Goal: Task Accomplishment & Management: Manage account settings

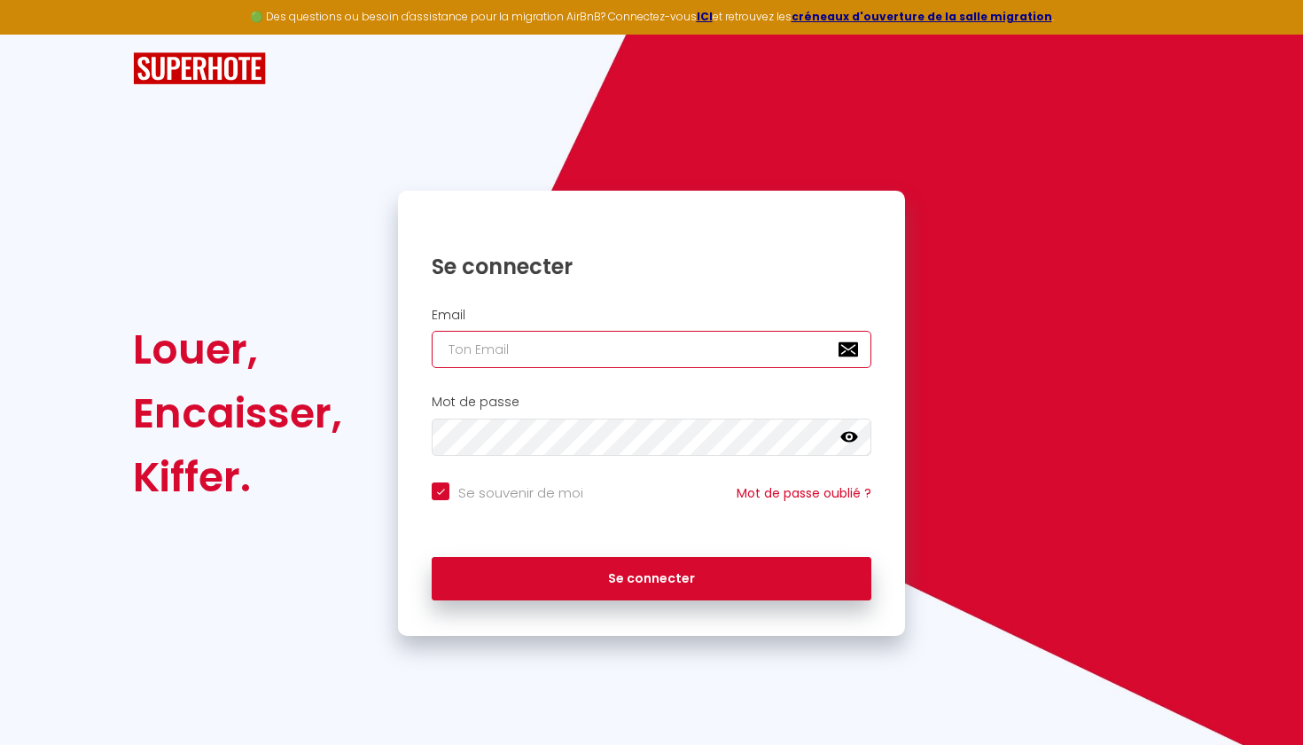
type input "[EMAIL_ADDRESS][DOMAIN_NAME]"
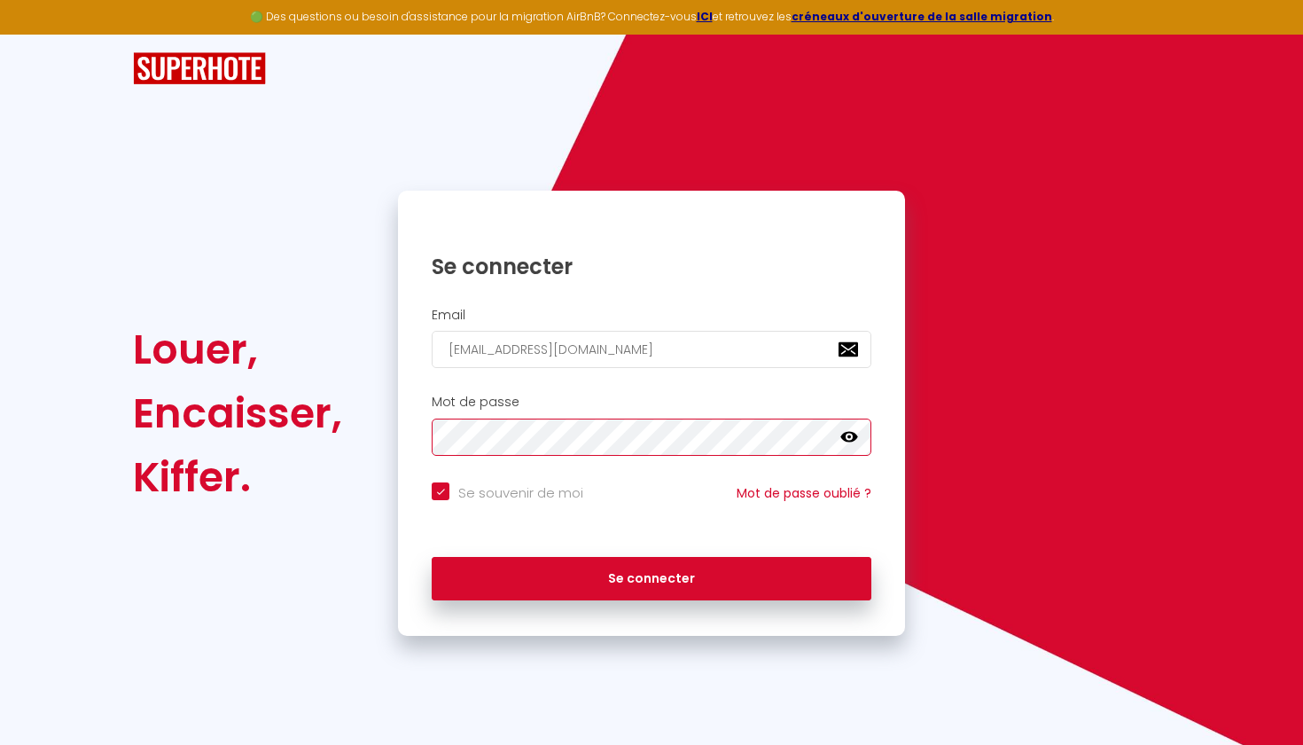
click at [651, 575] on button "Se connecter" at bounding box center [652, 579] width 440 height 44
checkbox input "true"
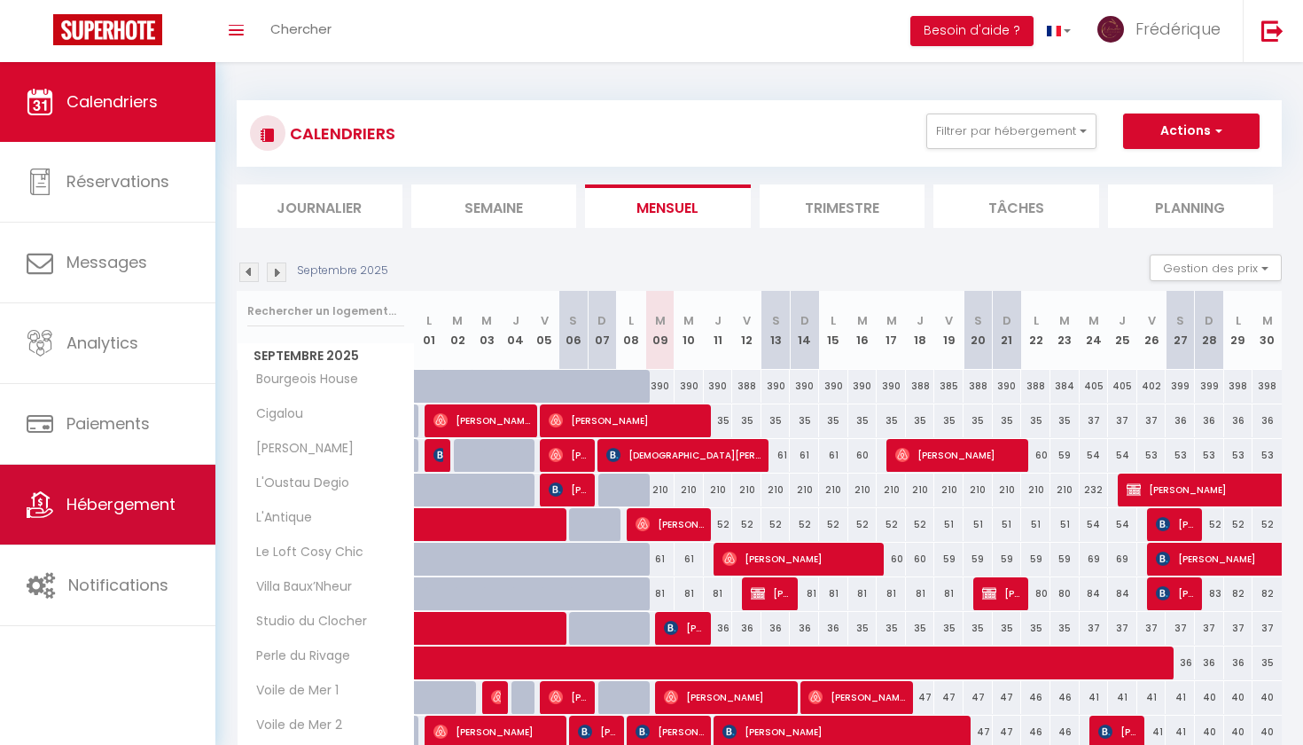
click at [110, 481] on link "Hébergement" at bounding box center [107, 504] width 215 height 80
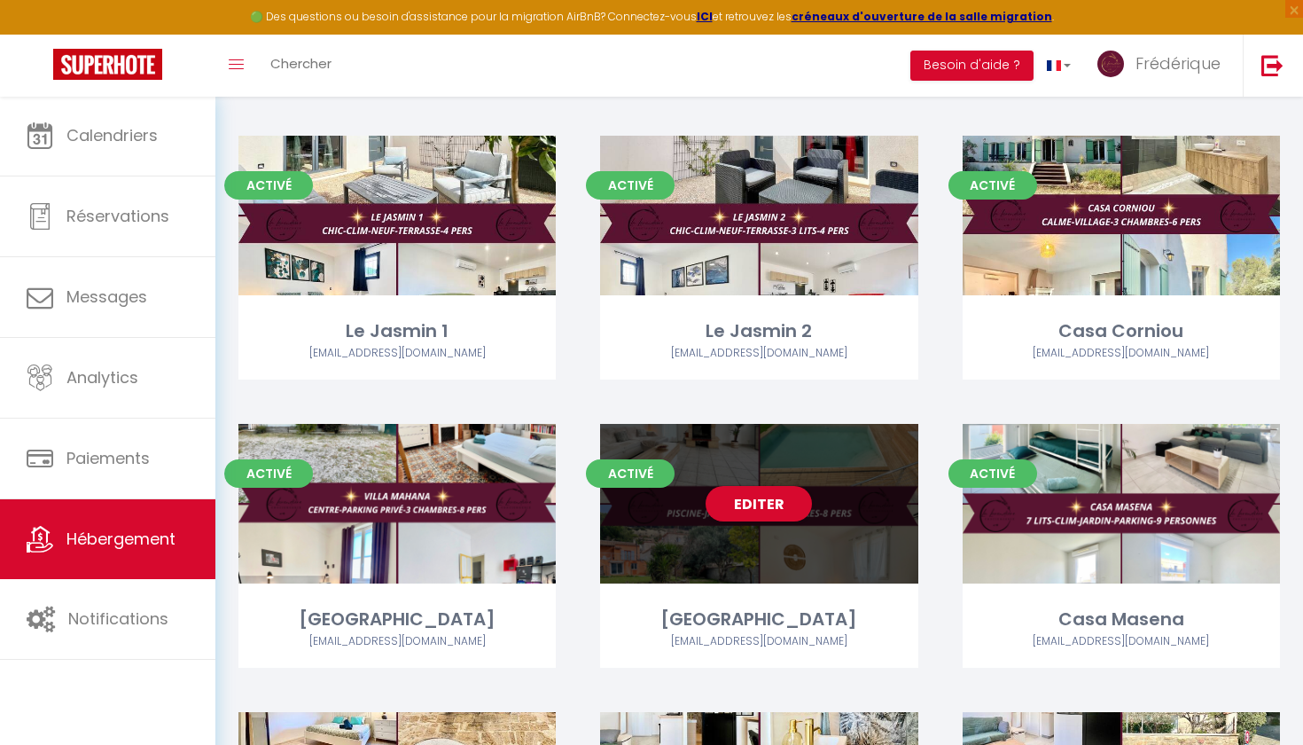
scroll to position [2111, 0]
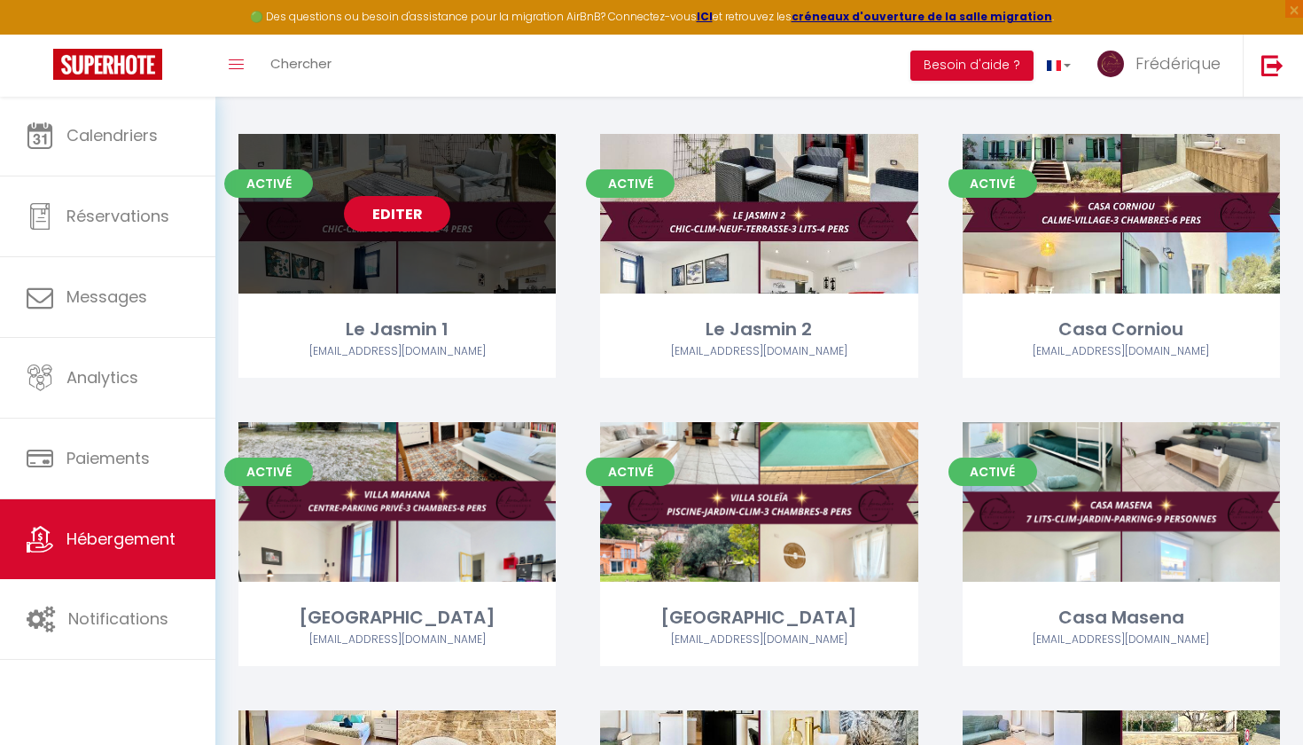
click at [405, 203] on link "Editer" at bounding box center [397, 213] width 106 height 35
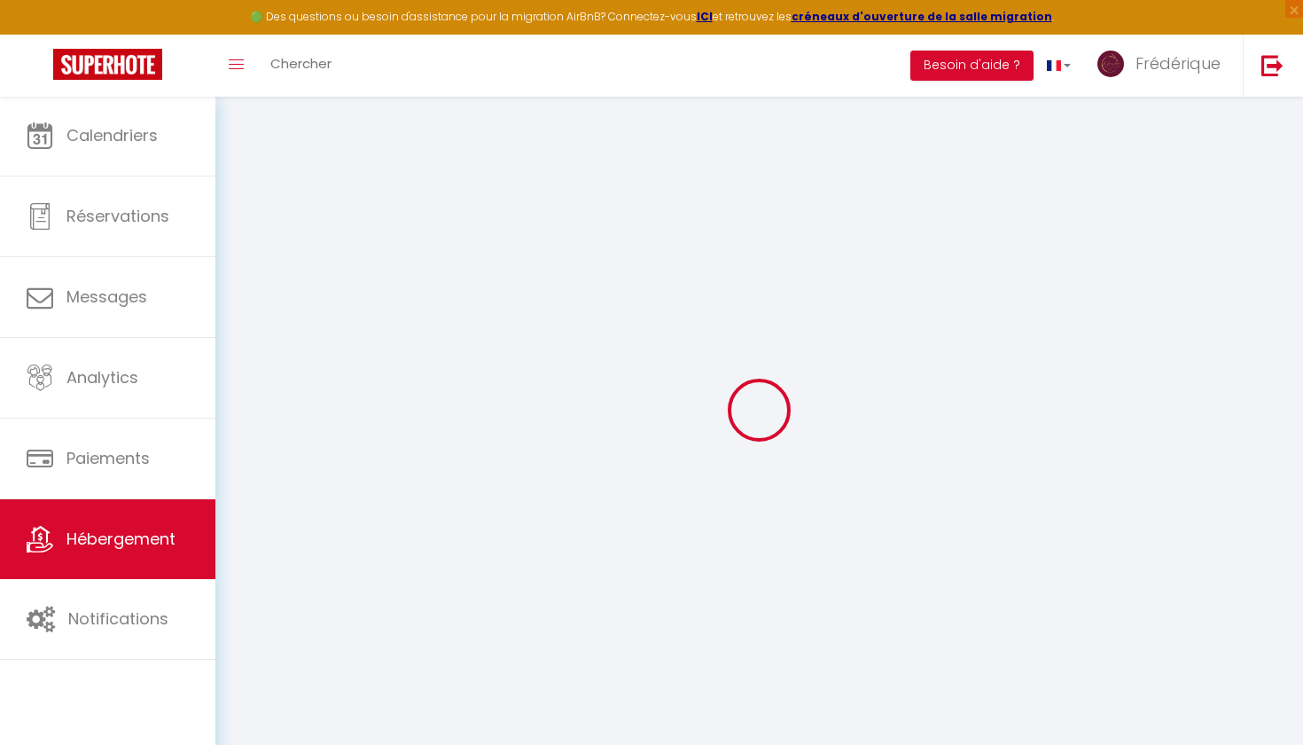
type input "Le Jasmin 1"
type input "[PERSON_NAME]"
type input "Theisse"
type input "[STREET_ADDRESS]"
type input "13270"
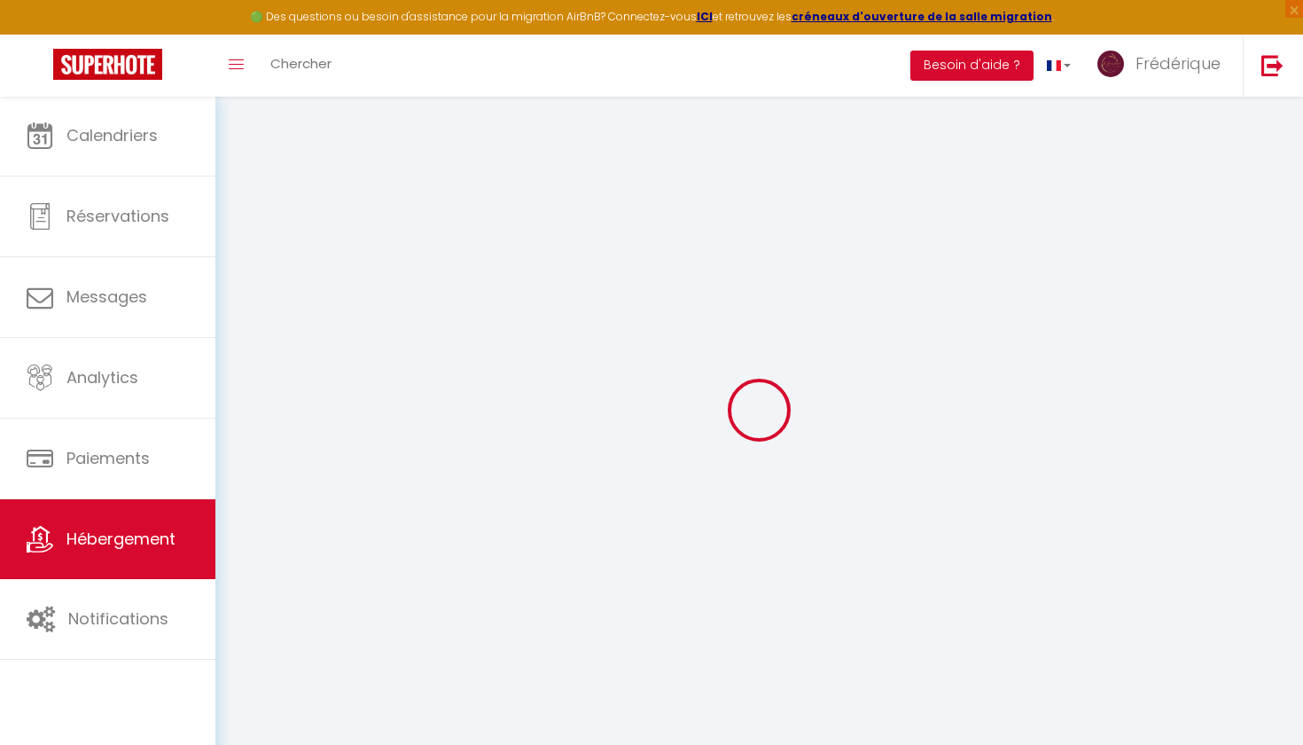
type input "Fos-[GEOGRAPHIC_DATA]"
select select "4"
type input "60"
type input "37"
type input "2.88"
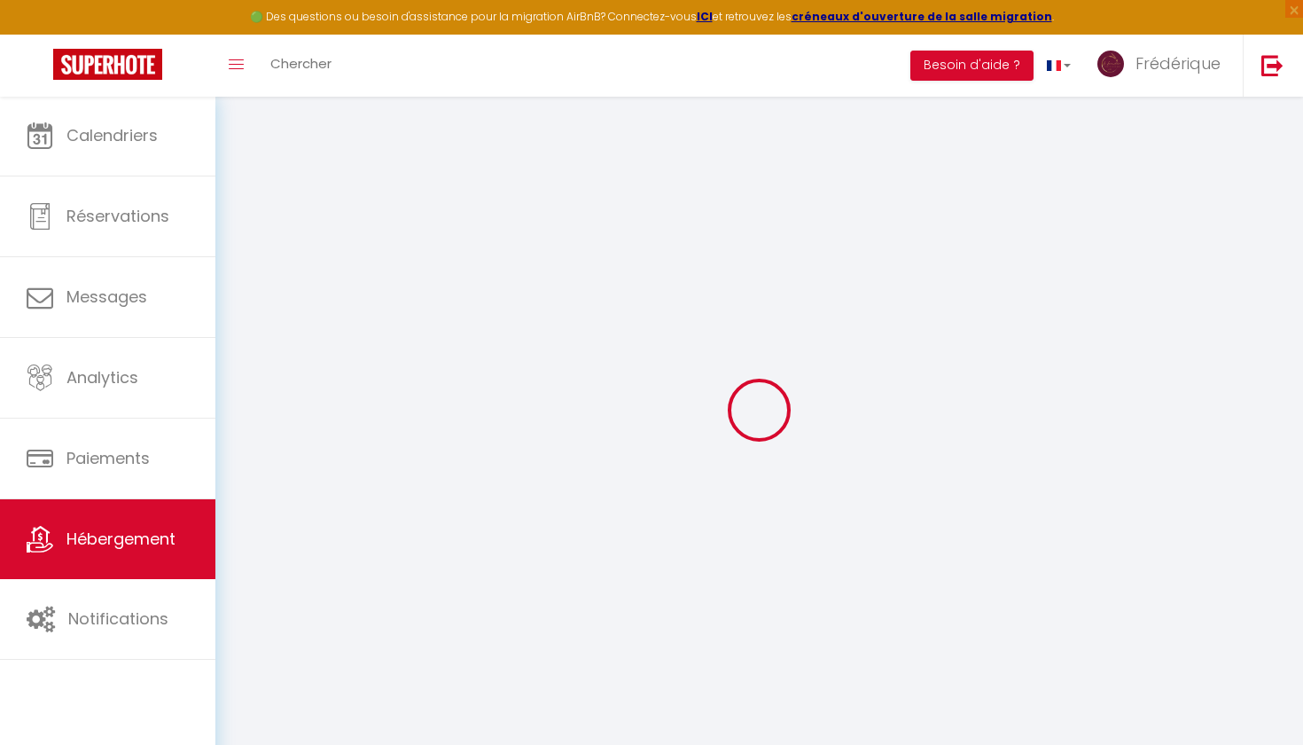
type input "3.60"
type input "300"
select select
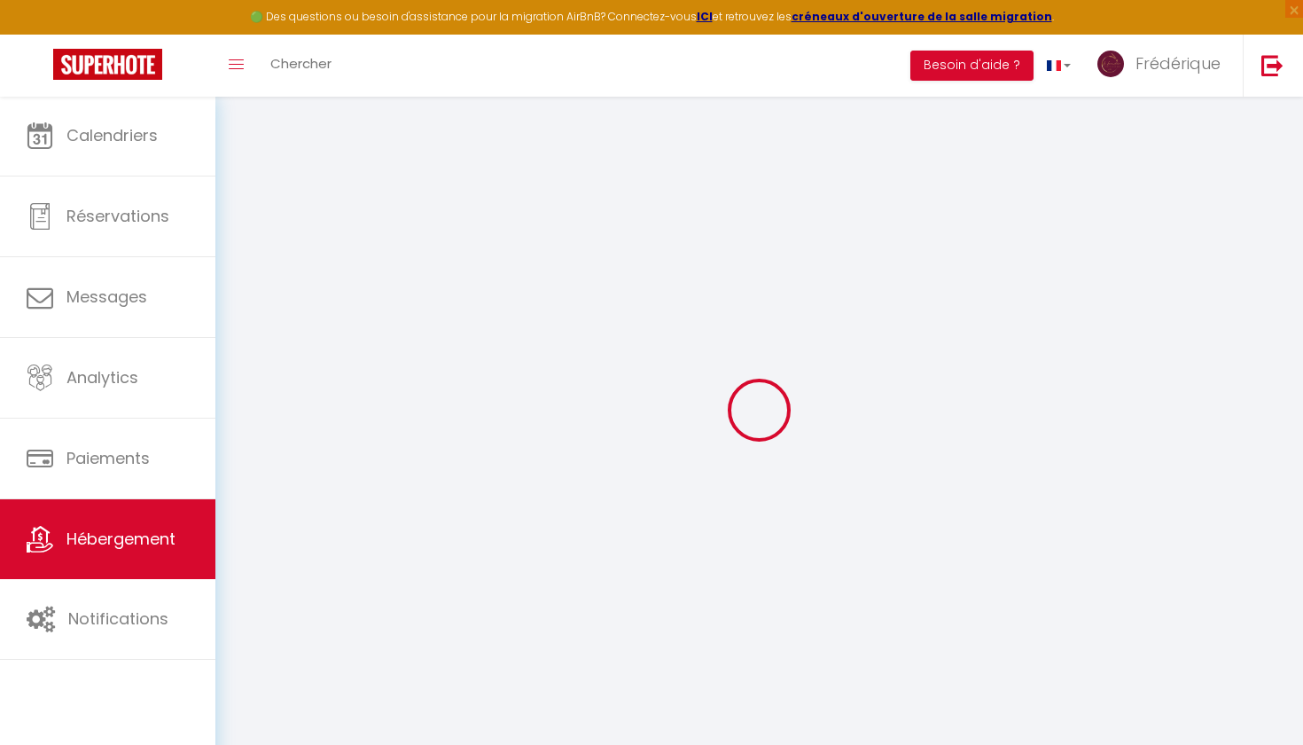
select select
type input "[STREET_ADDRESS]"
type input "13270"
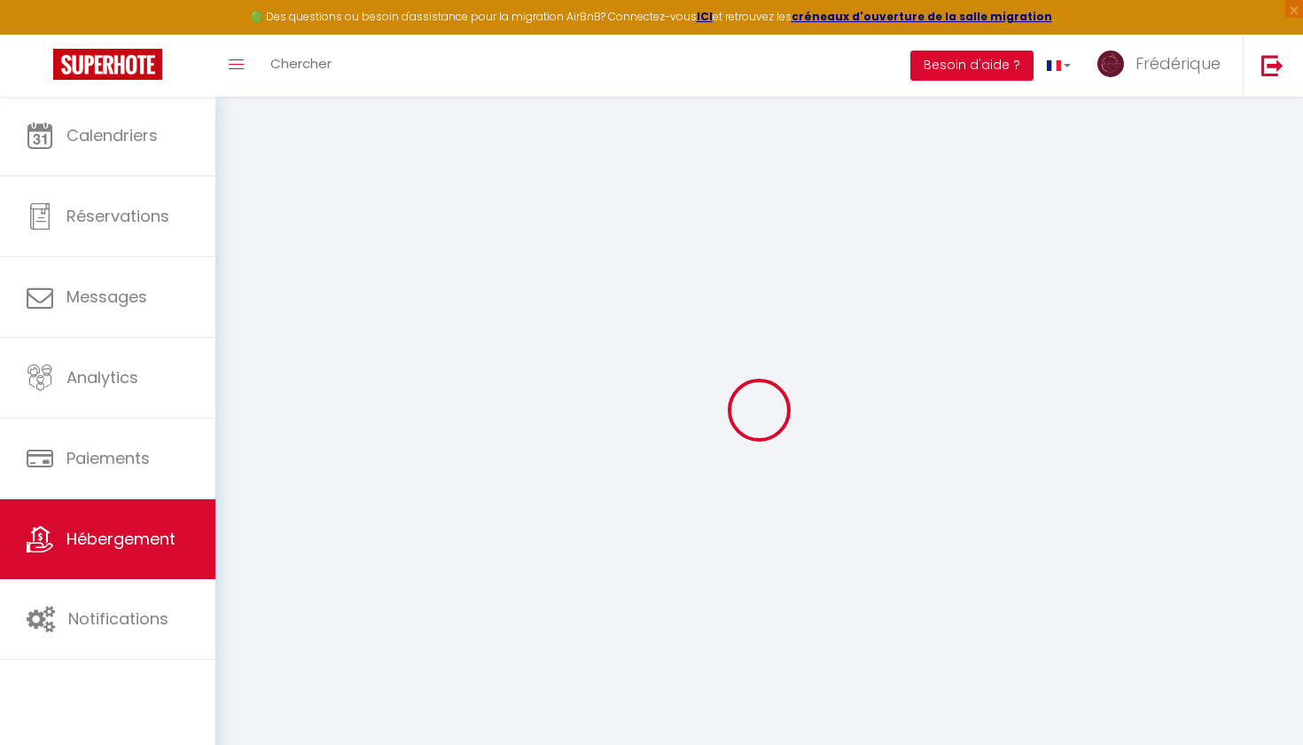
type input "Fos-[GEOGRAPHIC_DATA]"
type input "[EMAIL_ADDRESS][DOMAIN_NAME]"
select select "9545"
checkbox input "false"
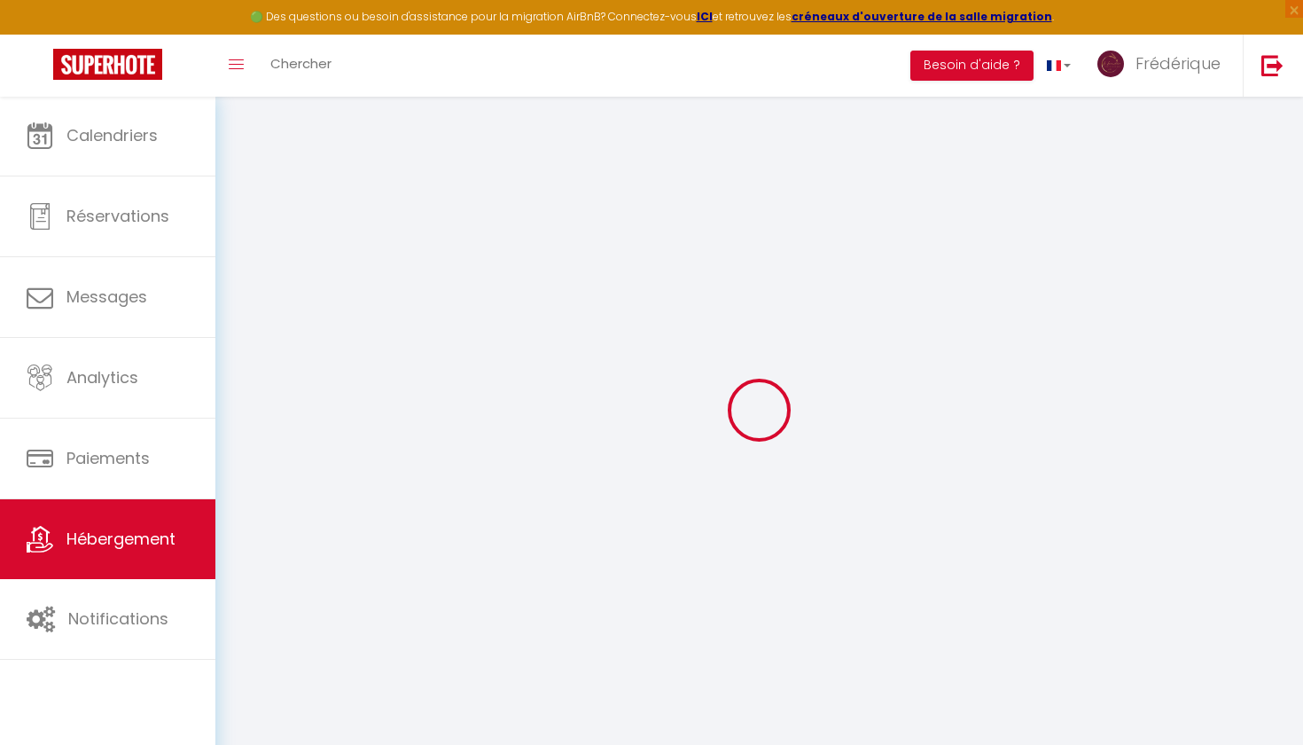
checkbox input "true"
checkbox input "false"
radio input "true"
type input "0"
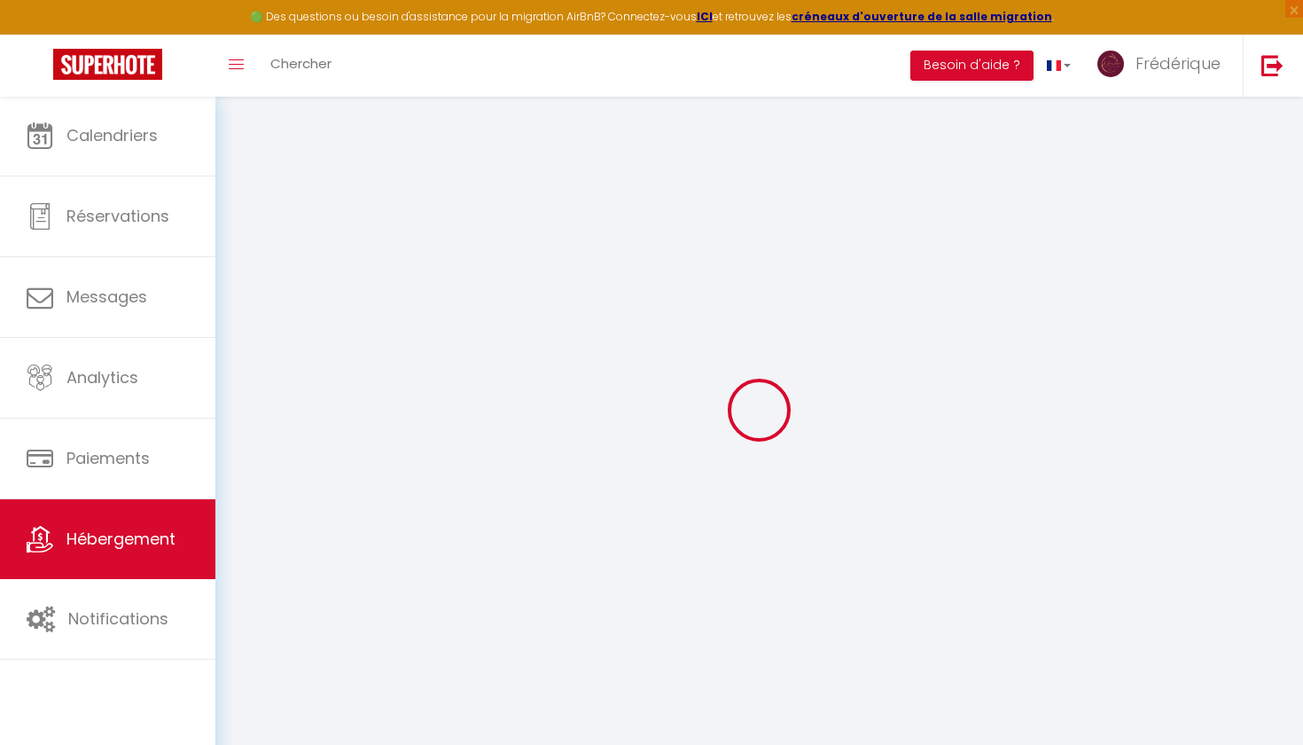
type input "0"
select select "41783"
select select
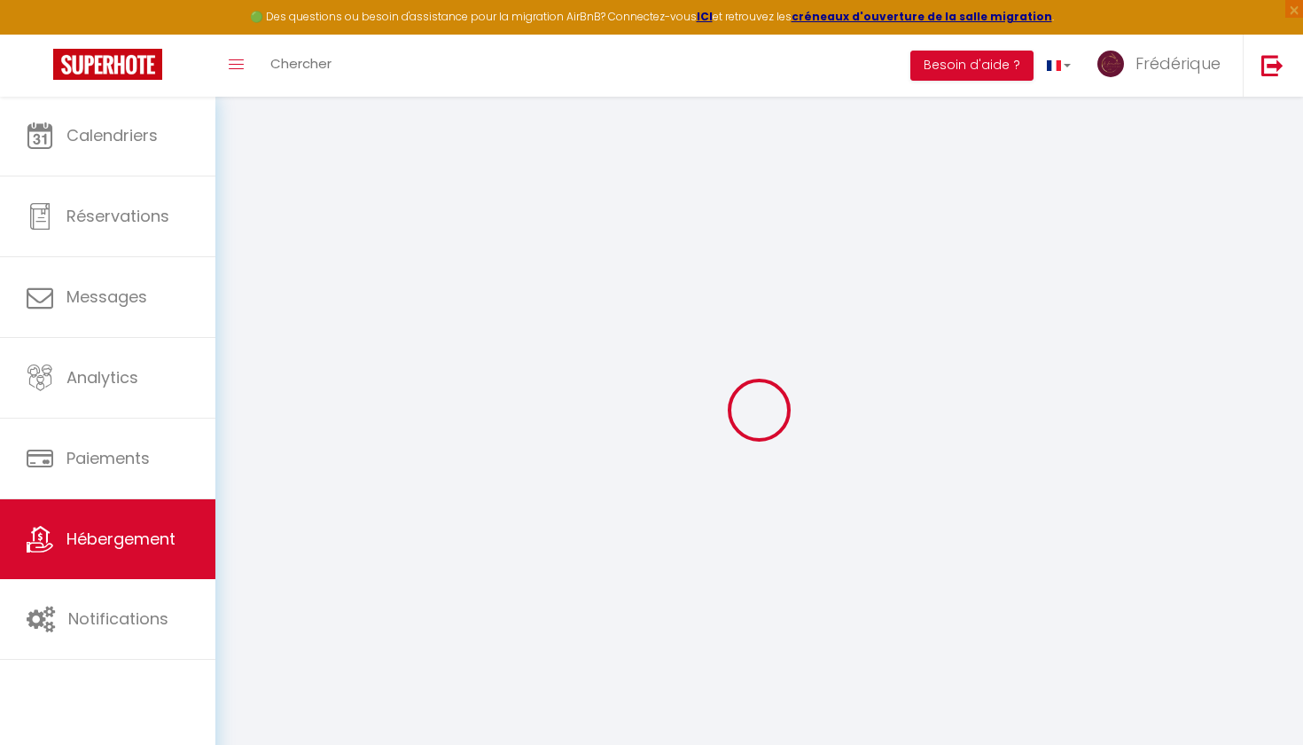
select select
checkbox input "false"
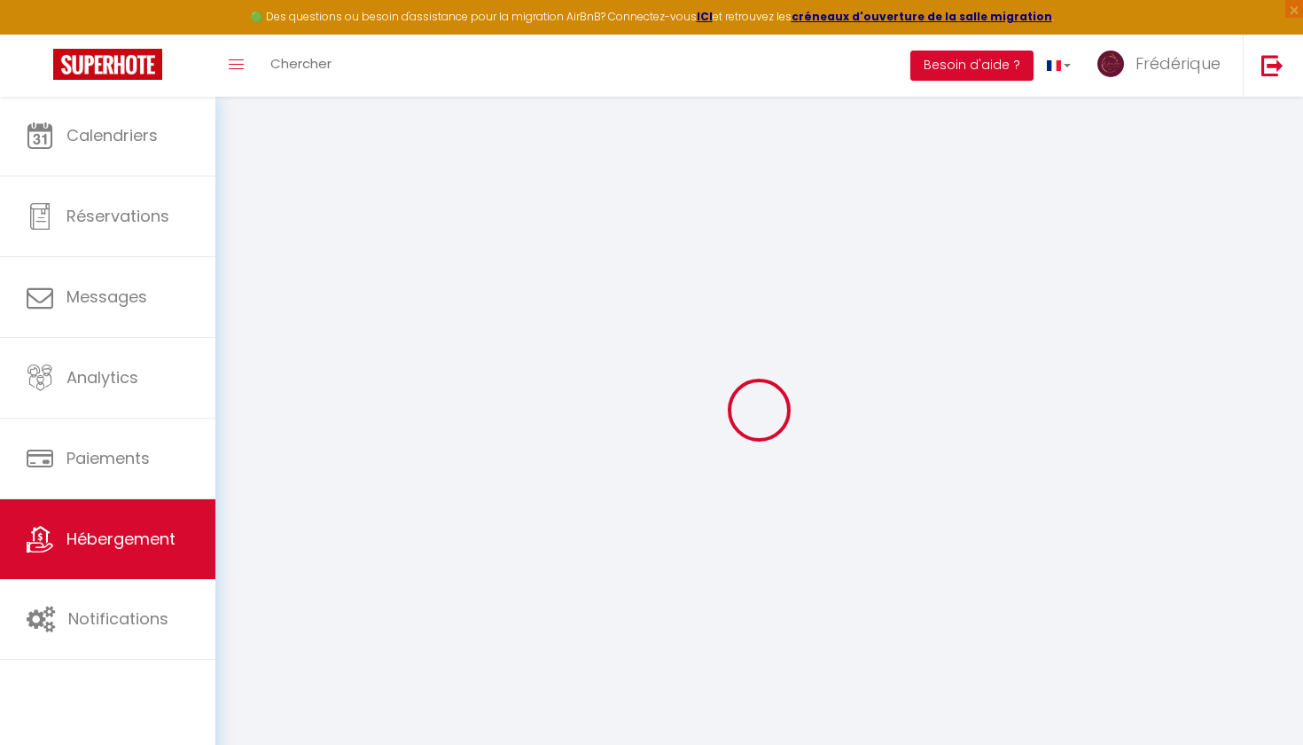
checkbox input "false"
checkbox input "true"
checkbox input "false"
select select
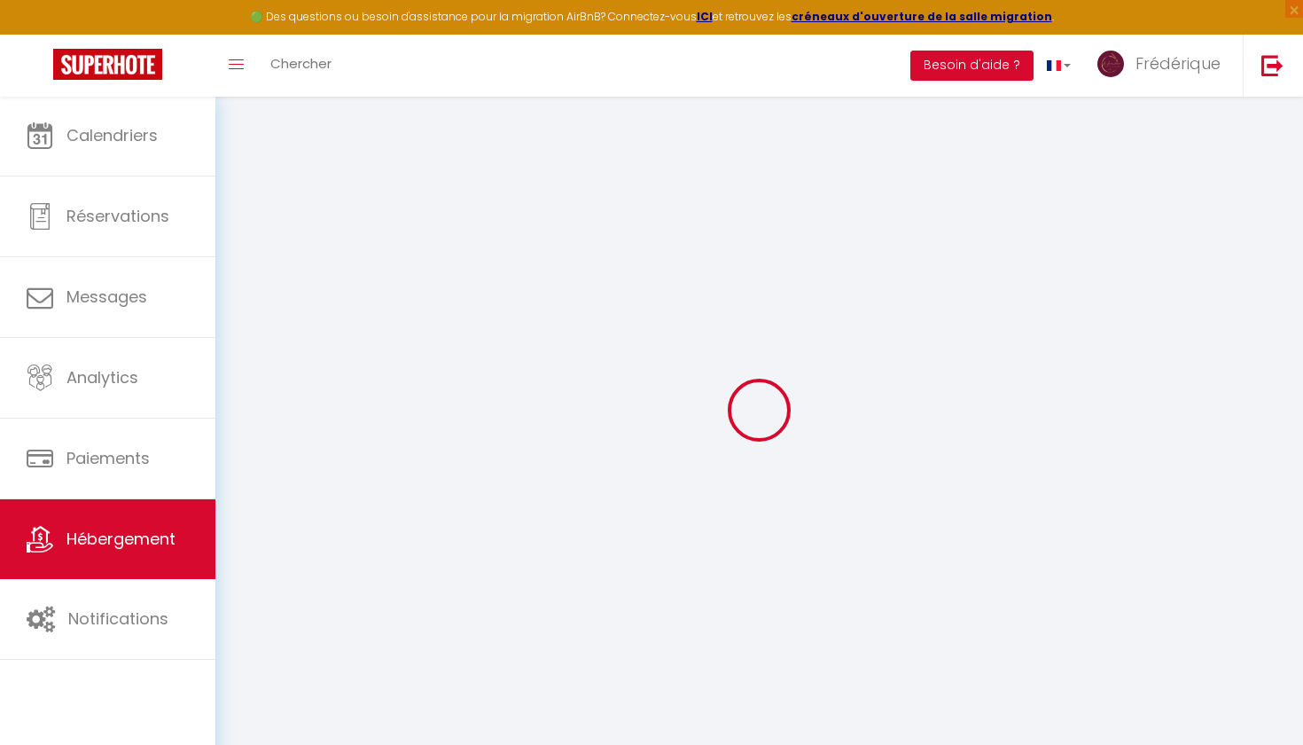
select select
checkbox input "false"
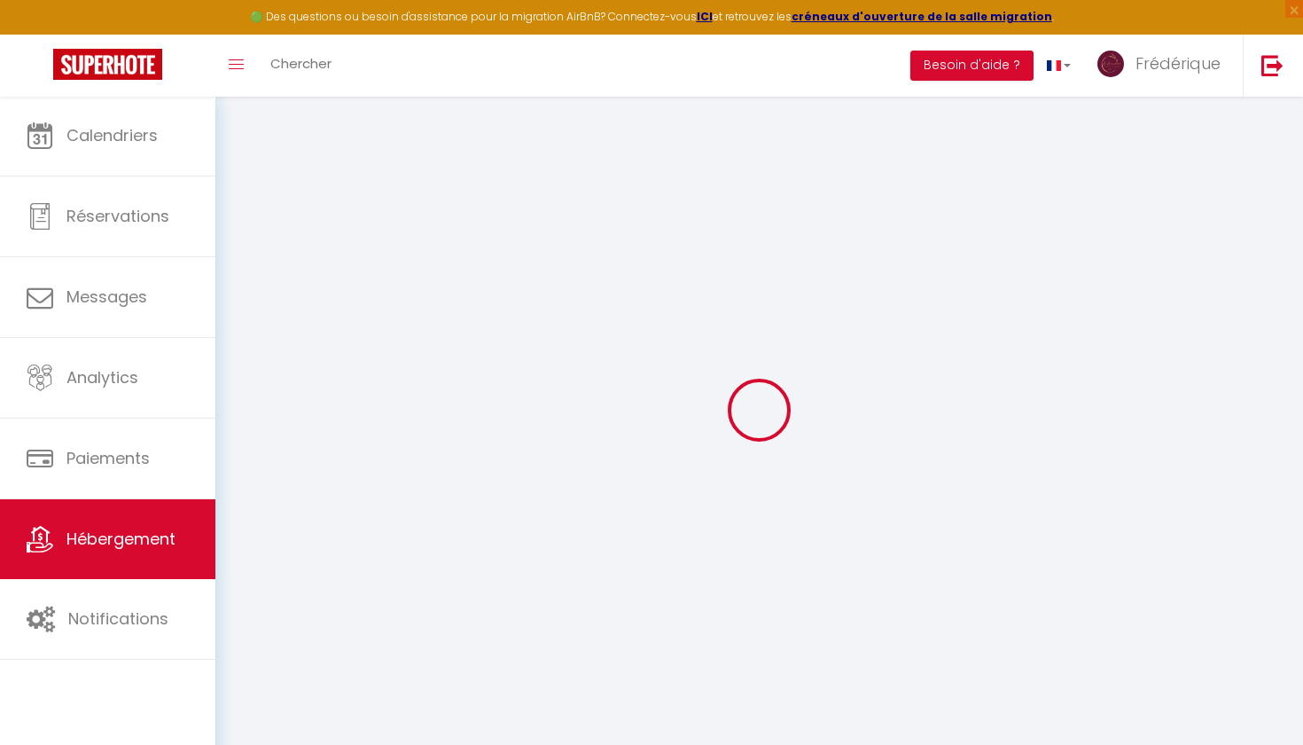
checkbox input "false"
checkbox input "true"
checkbox input "false"
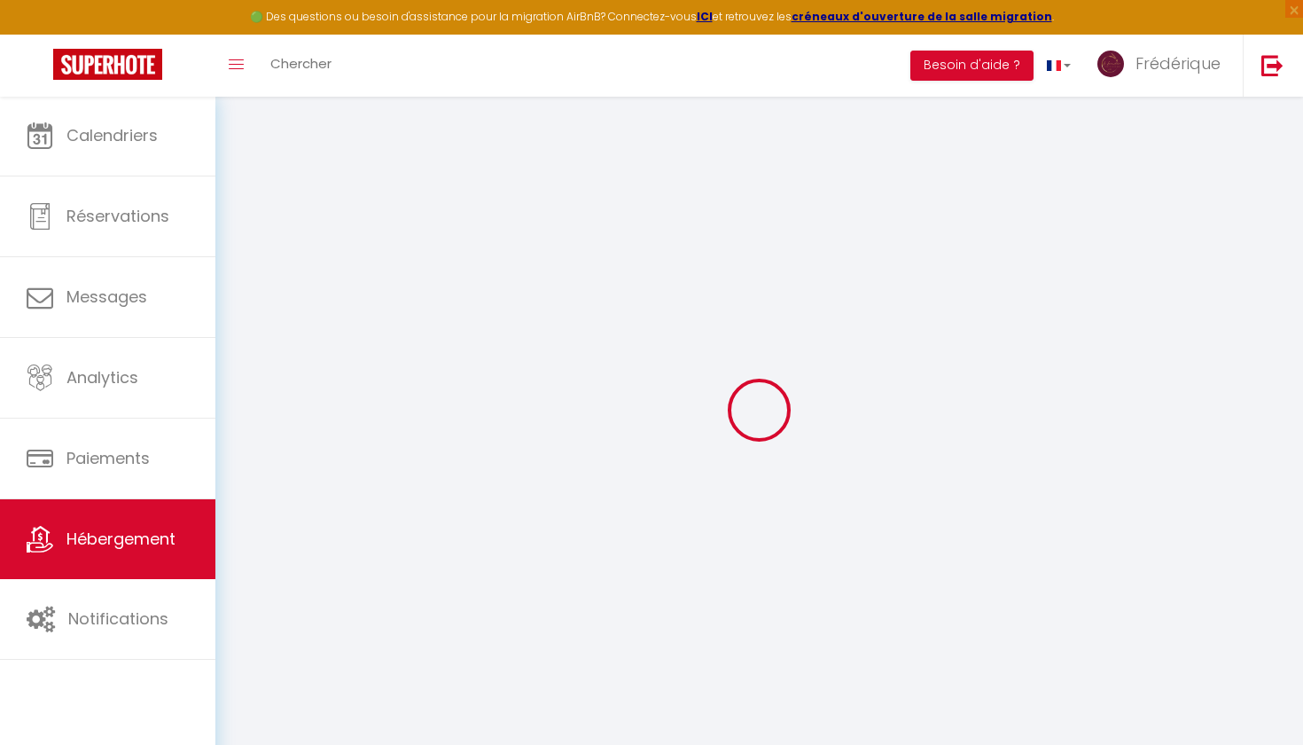
checkbox input "true"
checkbox input "false"
select select "16:00"
select select "22:00"
select select "10:00"
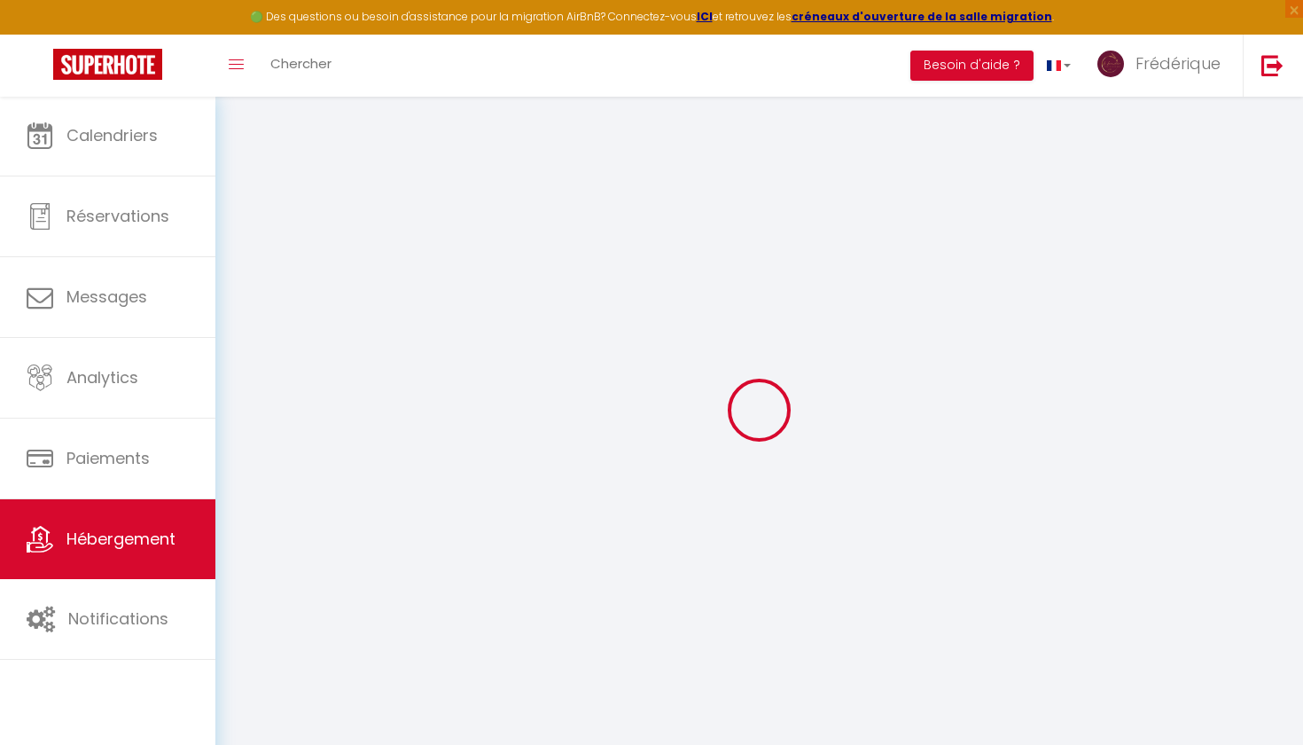
select select "30"
select select "120"
select select "20:00"
checkbox input "false"
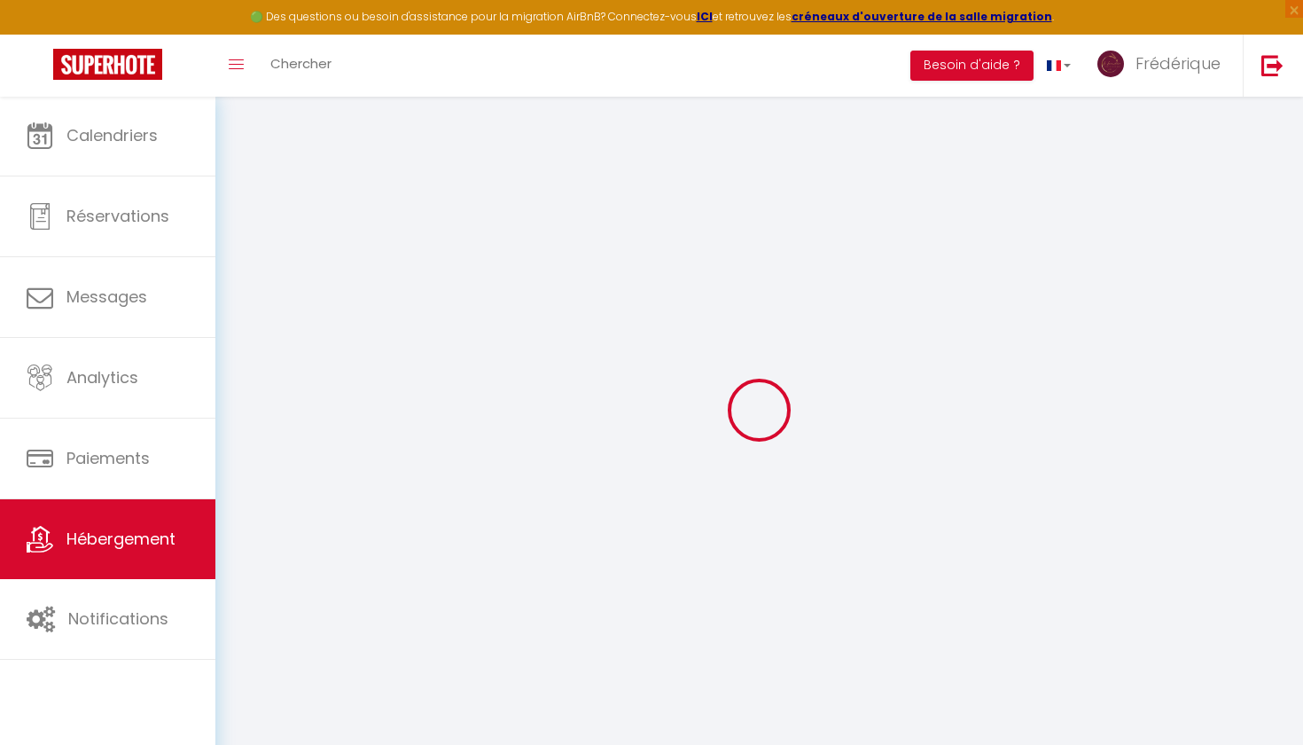
checkbox input "true"
checkbox input "false"
checkbox input "true"
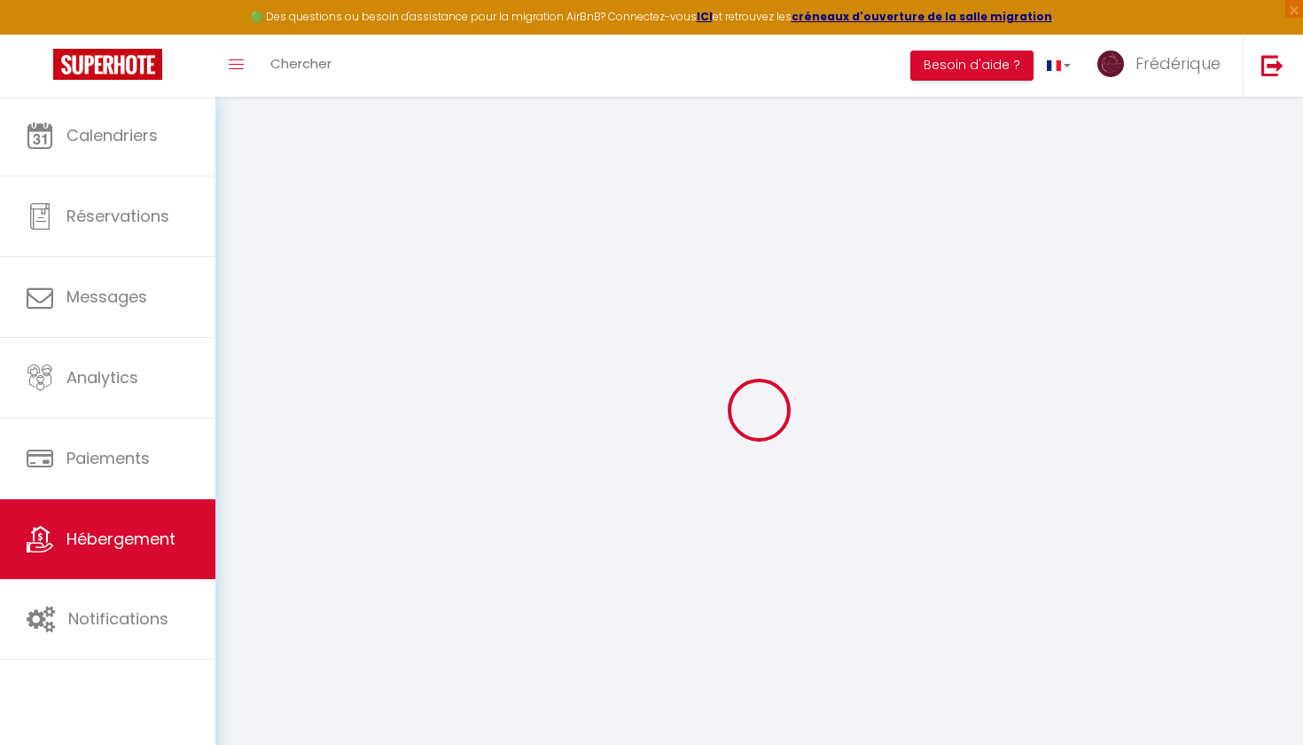
checkbox input "false"
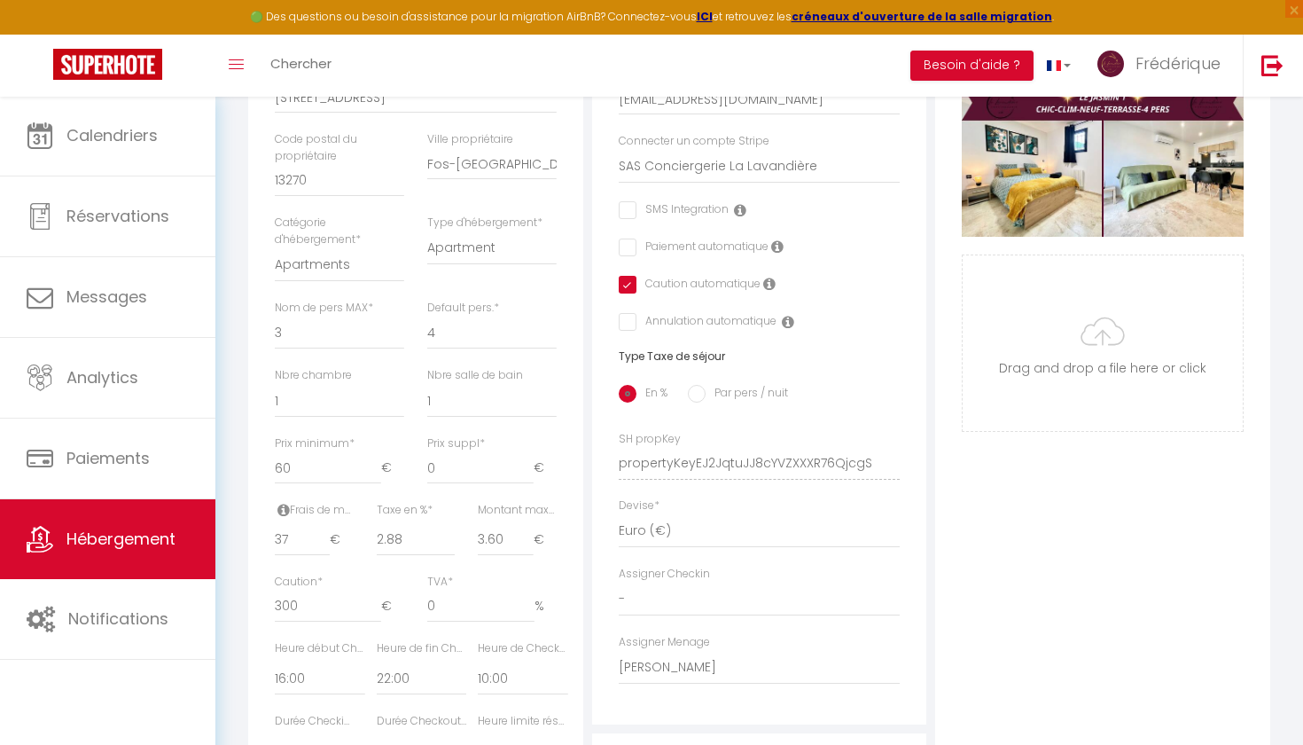
scroll to position [469, 0]
type input "38"
checkbox input "false"
checkbox input "true"
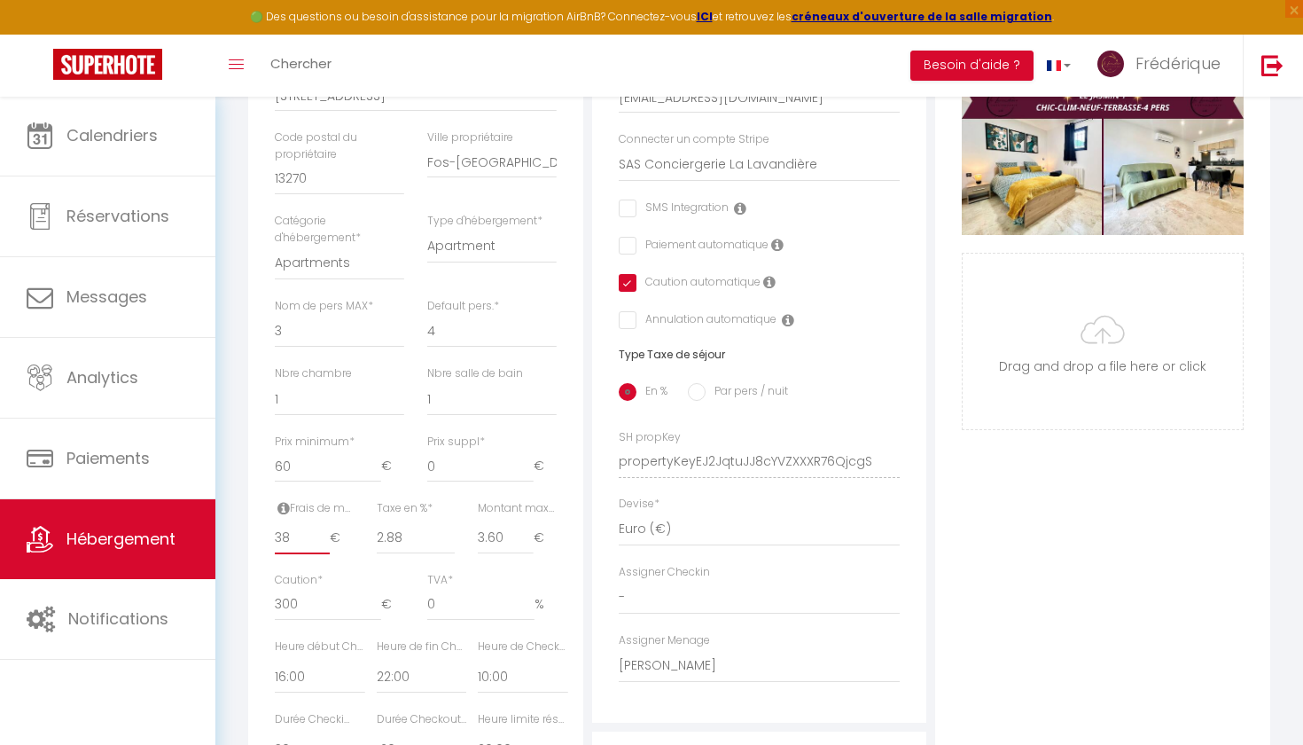
checkbox input "false"
click at [324, 526] on input "38" at bounding box center [302, 538] width 55 height 32
type input "39"
checkbox input "false"
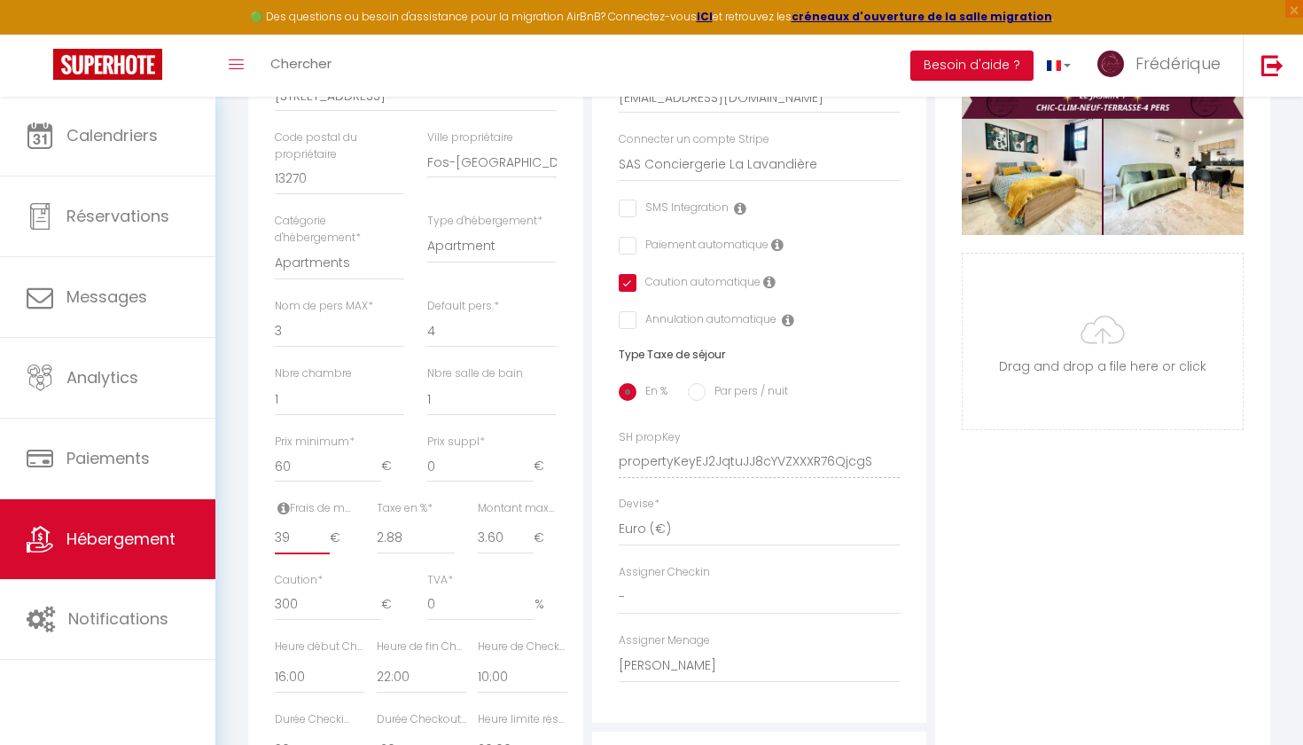
checkbox input "true"
checkbox input "false"
click at [324, 526] on input "39" at bounding box center [302, 538] width 55 height 32
type input "40"
checkbox input "false"
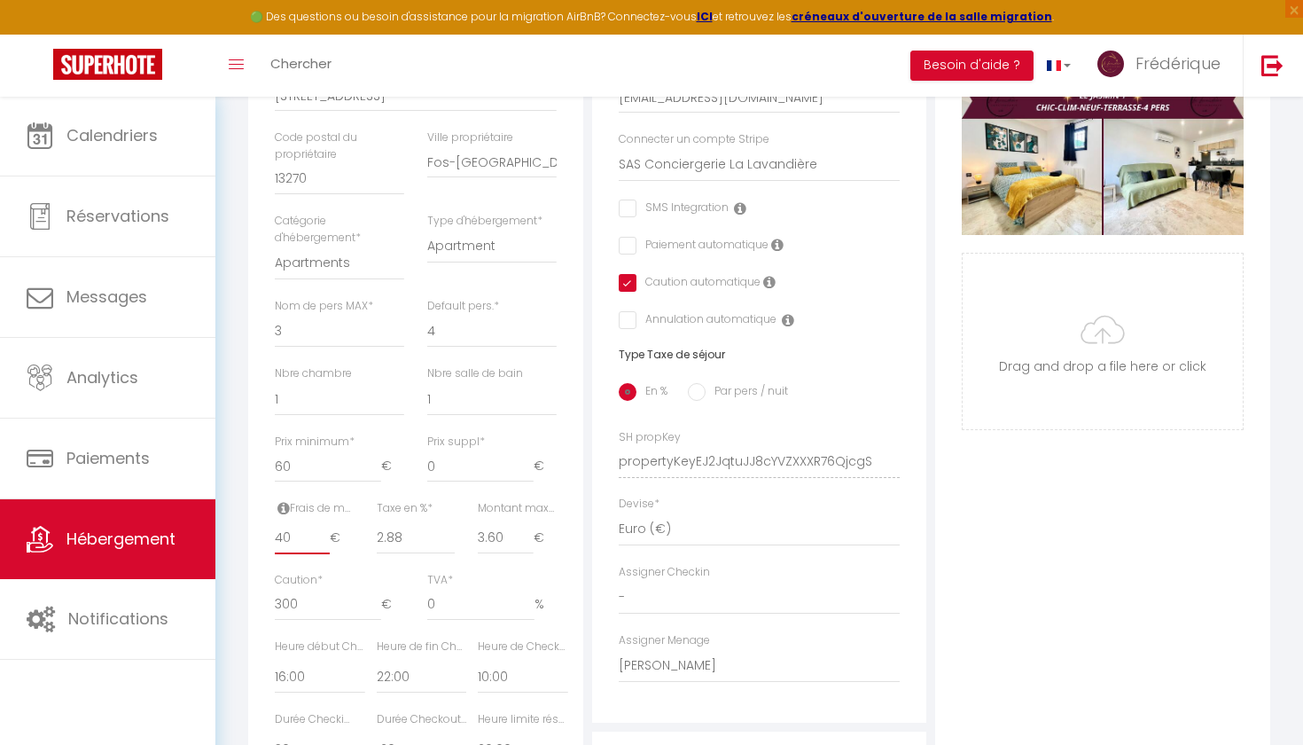
checkbox input "false"
checkbox input "true"
checkbox input "false"
click at [324, 526] on input "40" at bounding box center [302, 538] width 55 height 32
type input "41"
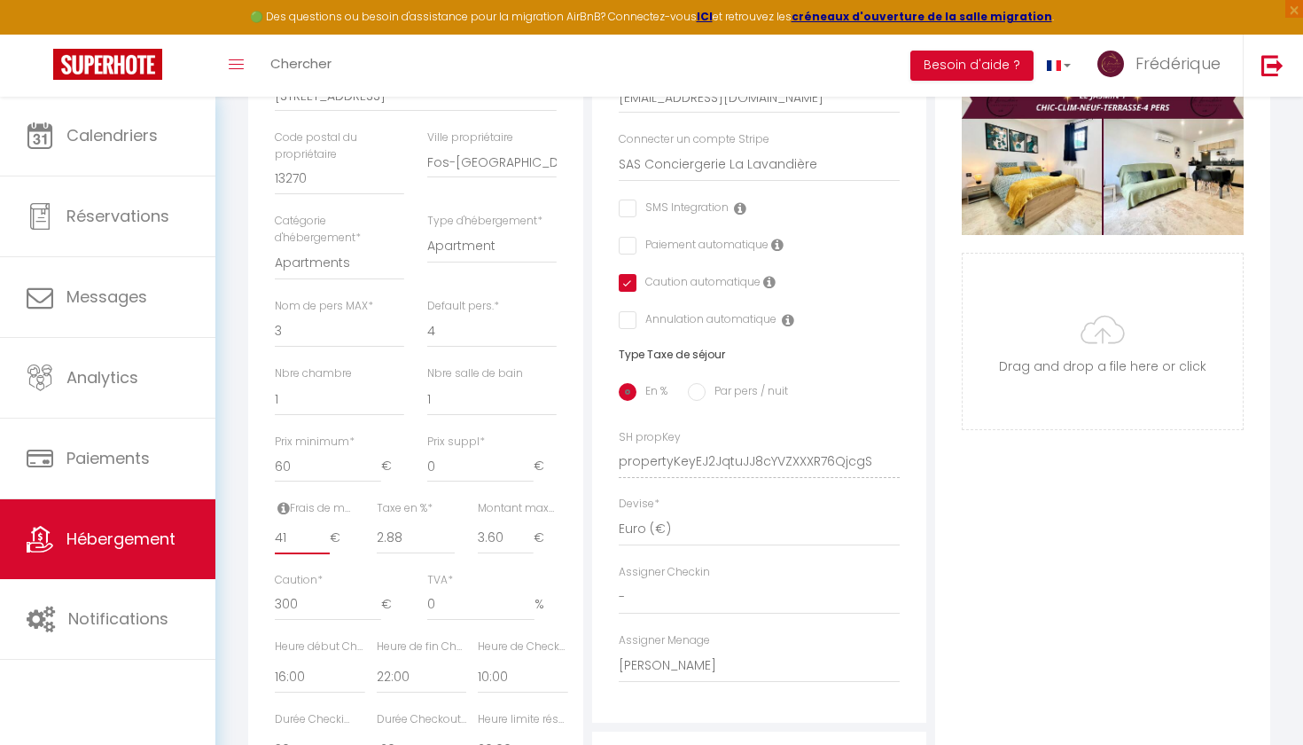
checkbox input "false"
checkbox input "true"
checkbox input "false"
click at [324, 526] on input "41" at bounding box center [302, 538] width 55 height 32
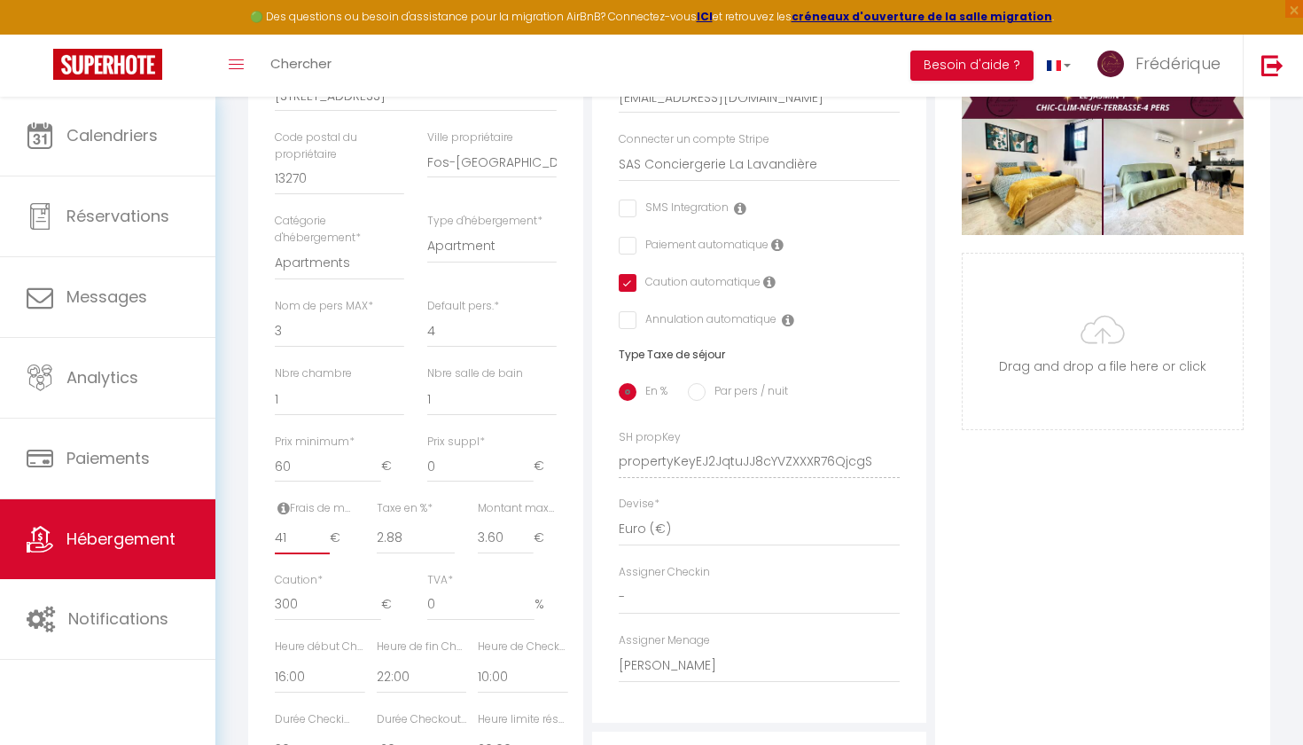
type input "42"
checkbox input "false"
checkbox input "true"
checkbox input "false"
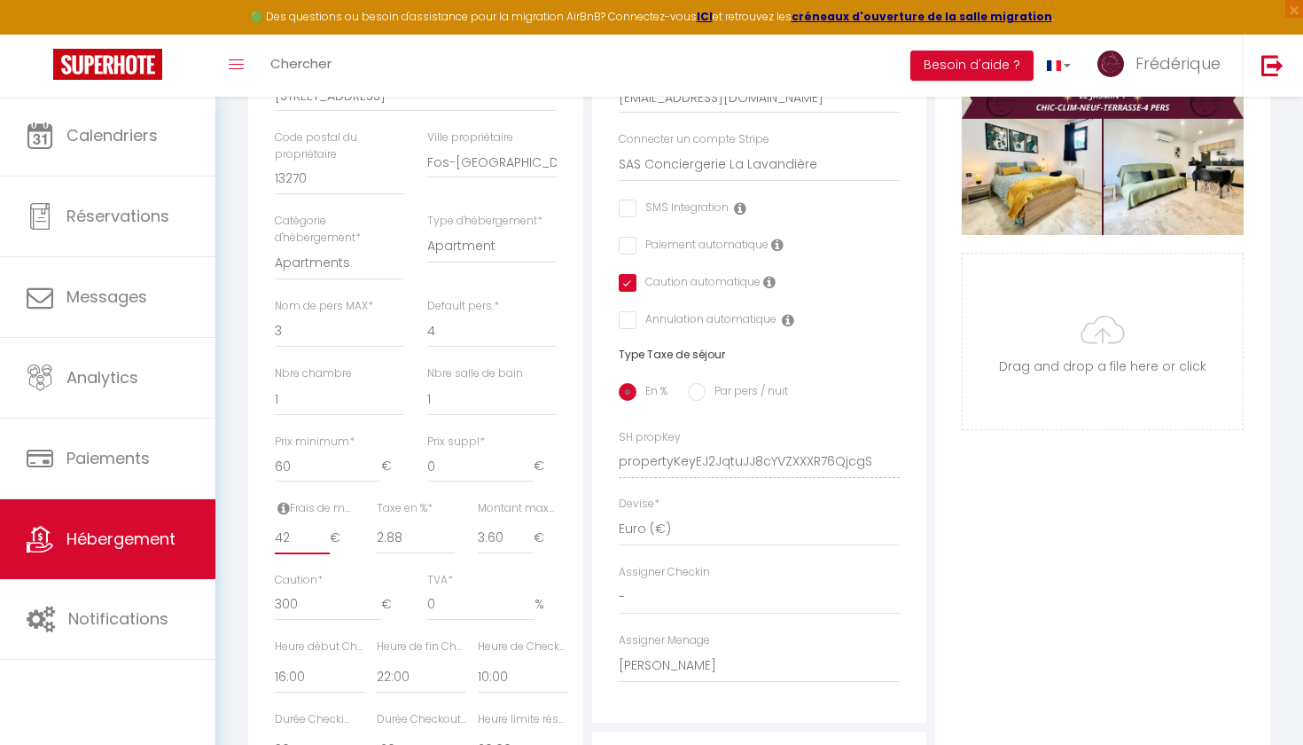
click at [324, 526] on input "42" at bounding box center [302, 538] width 55 height 32
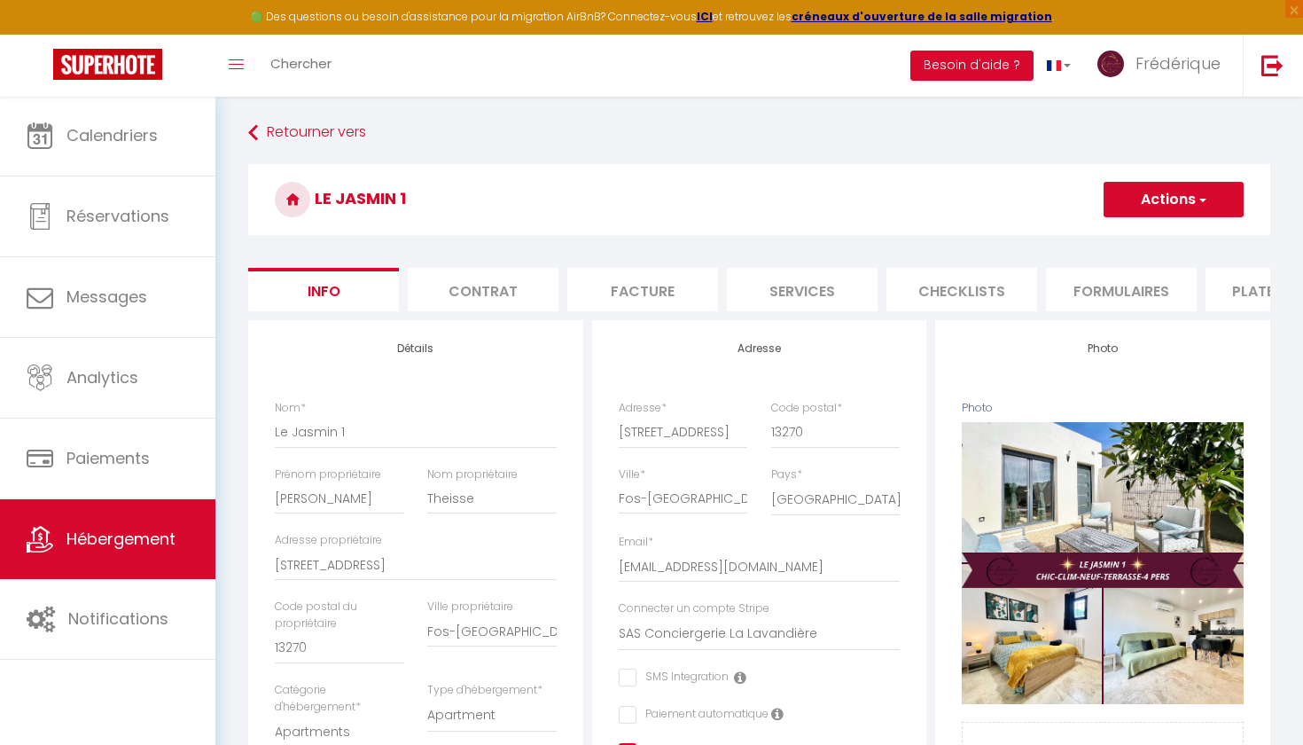
scroll to position [0, 0]
click at [1163, 198] on button "Actions" at bounding box center [1173, 199] width 140 height 35
click at [1109, 241] on input "Enregistrer" at bounding box center [1104, 239] width 66 height 18
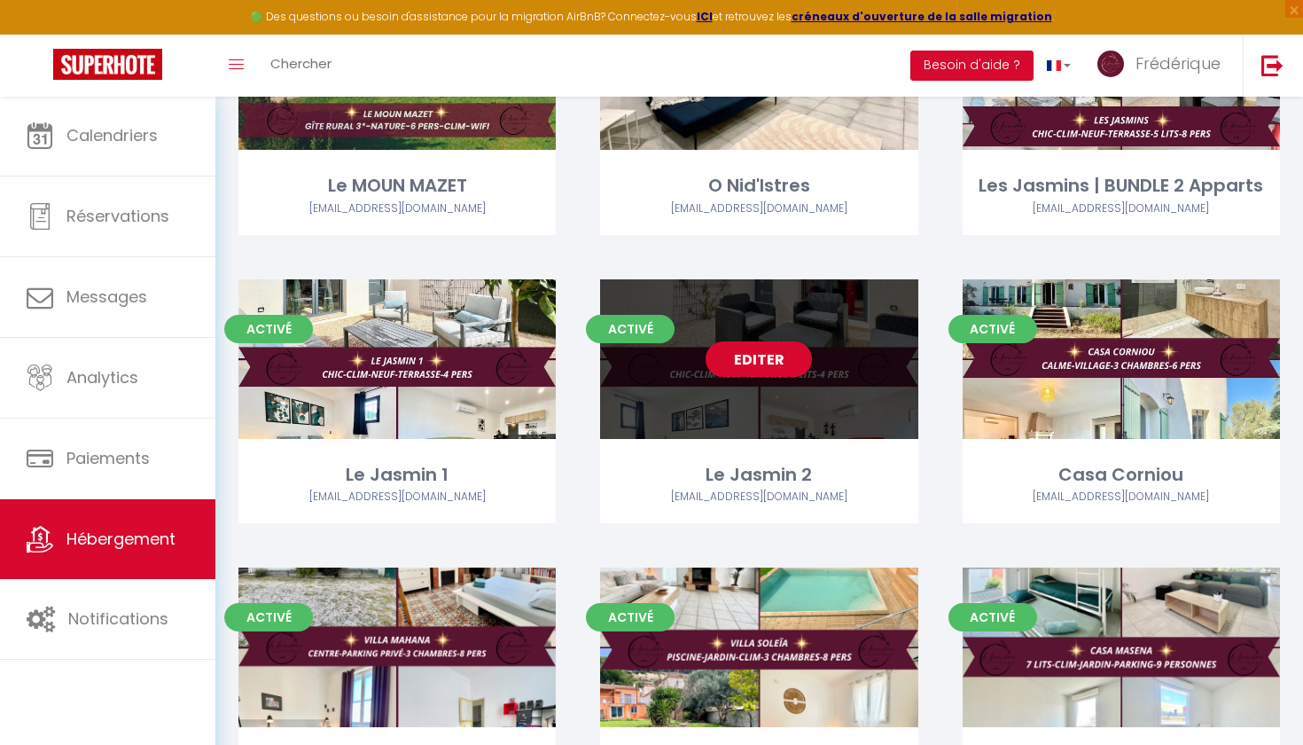
scroll to position [1951, 0]
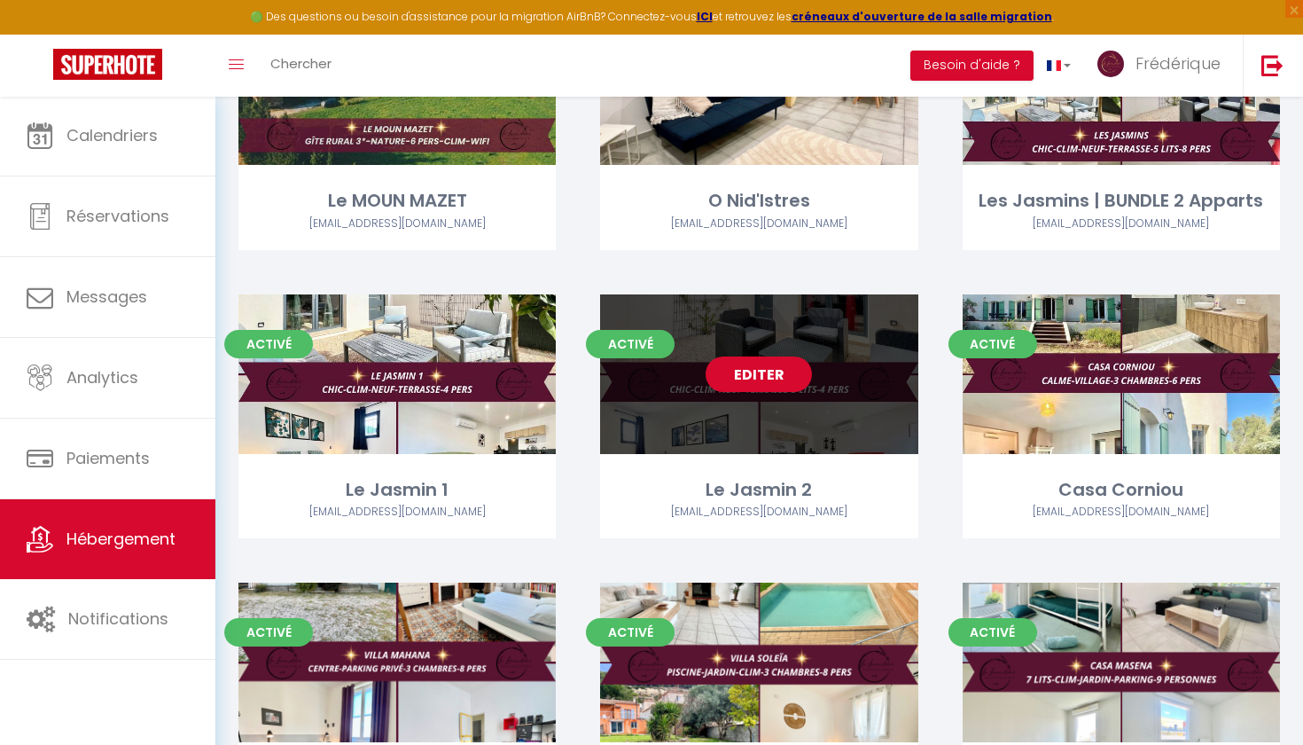
click at [778, 356] on link "Editer" at bounding box center [759, 373] width 106 height 35
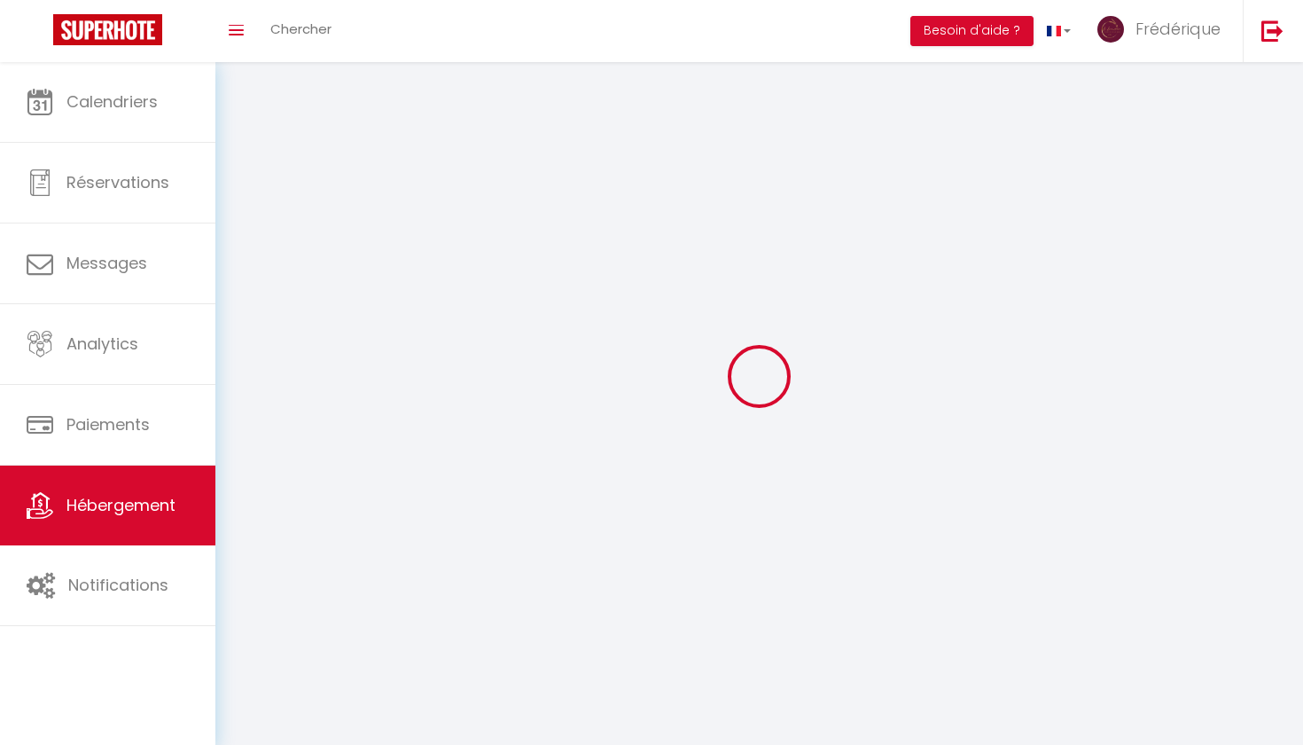
select select "1"
select select
select select "28"
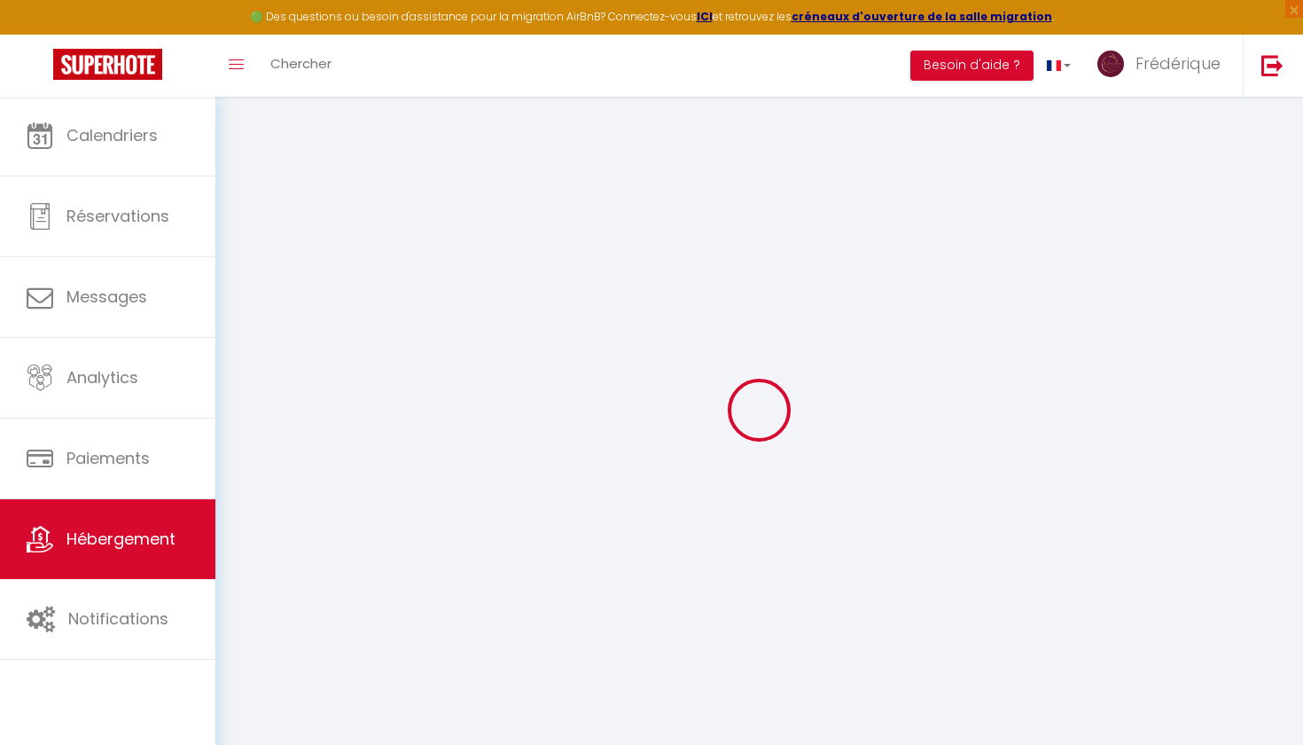
select select
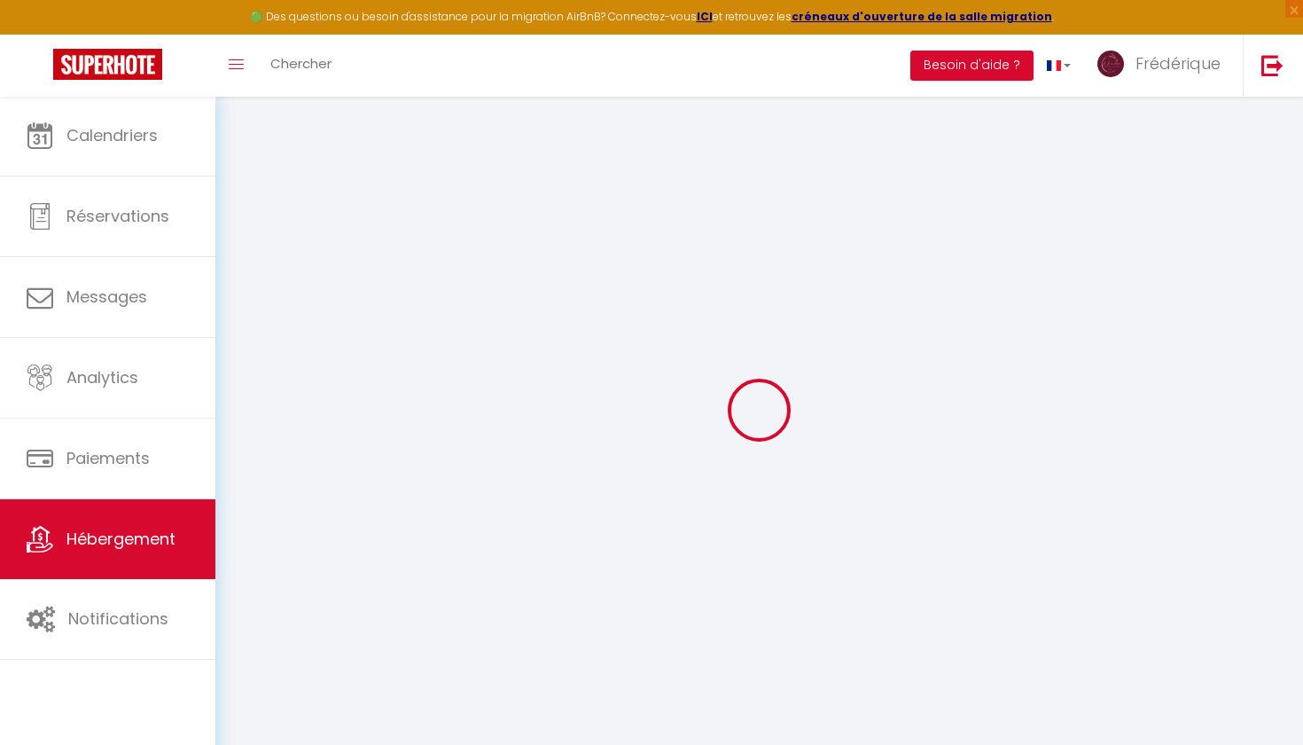
select select
checkbox input "false"
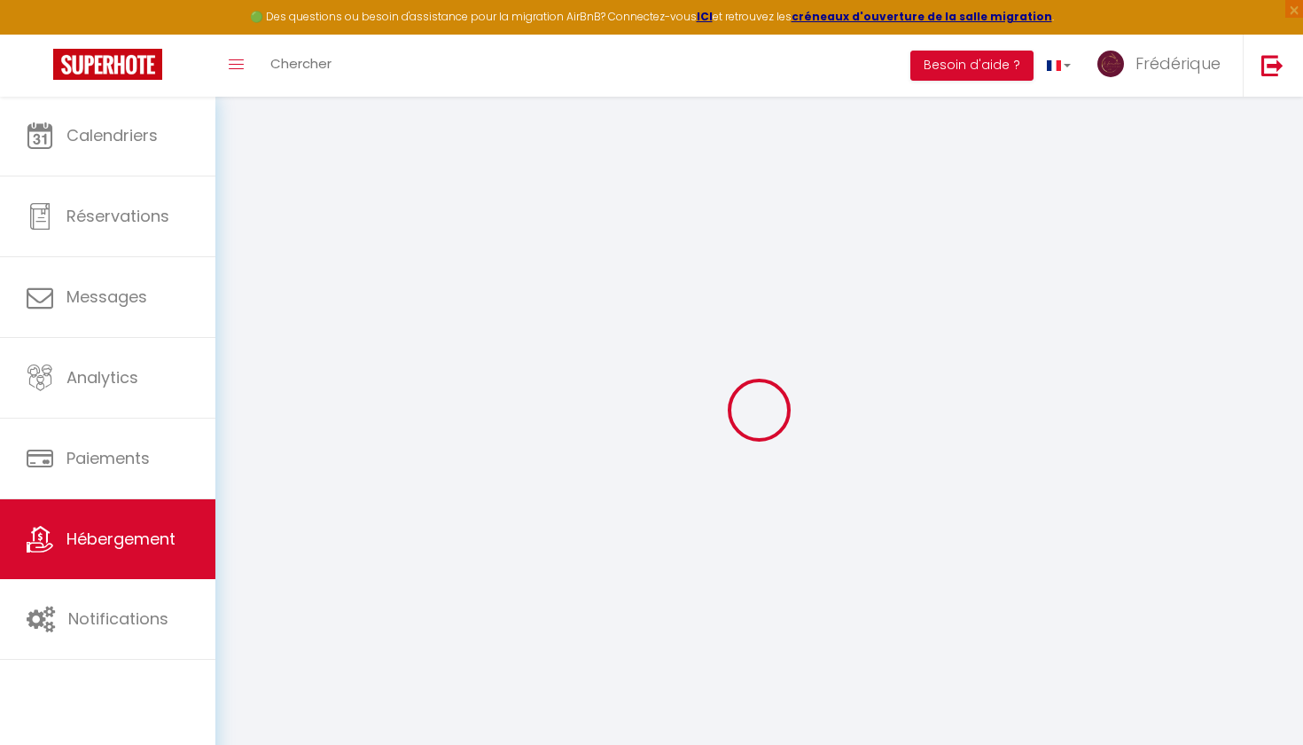
select select
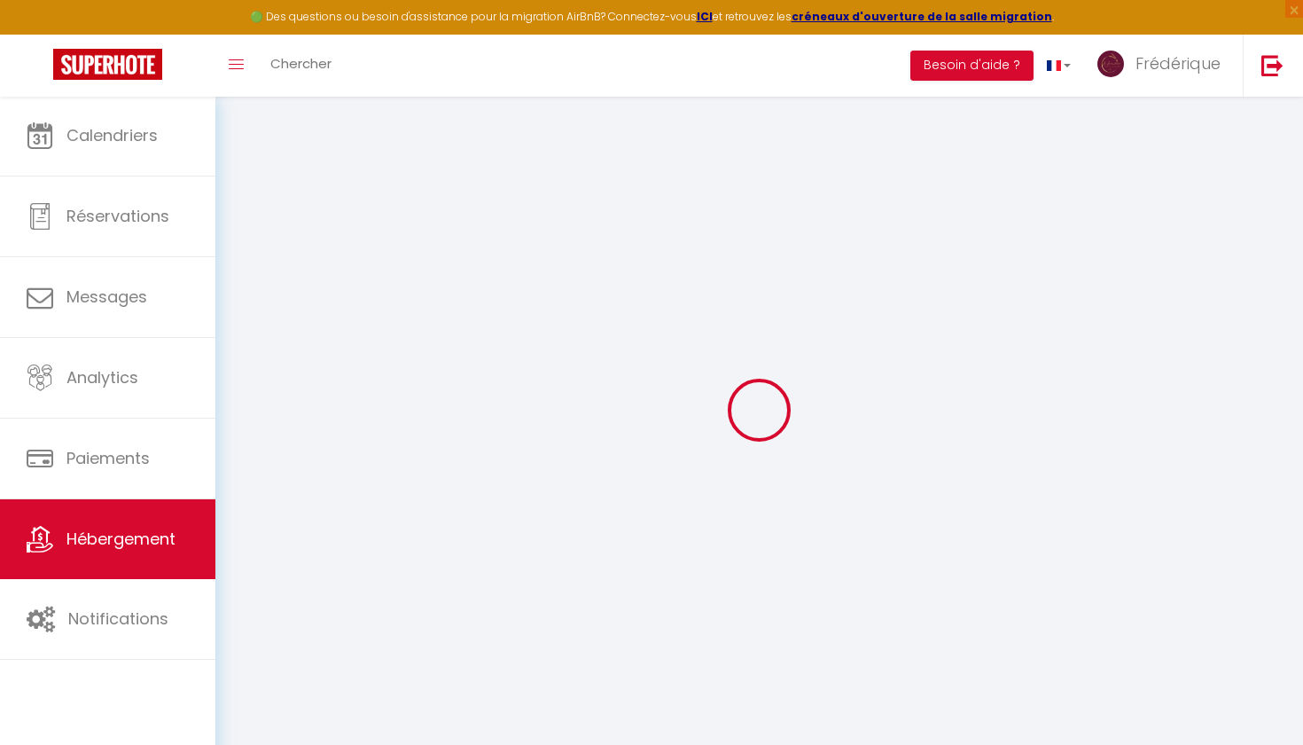
select select
checkbox input "false"
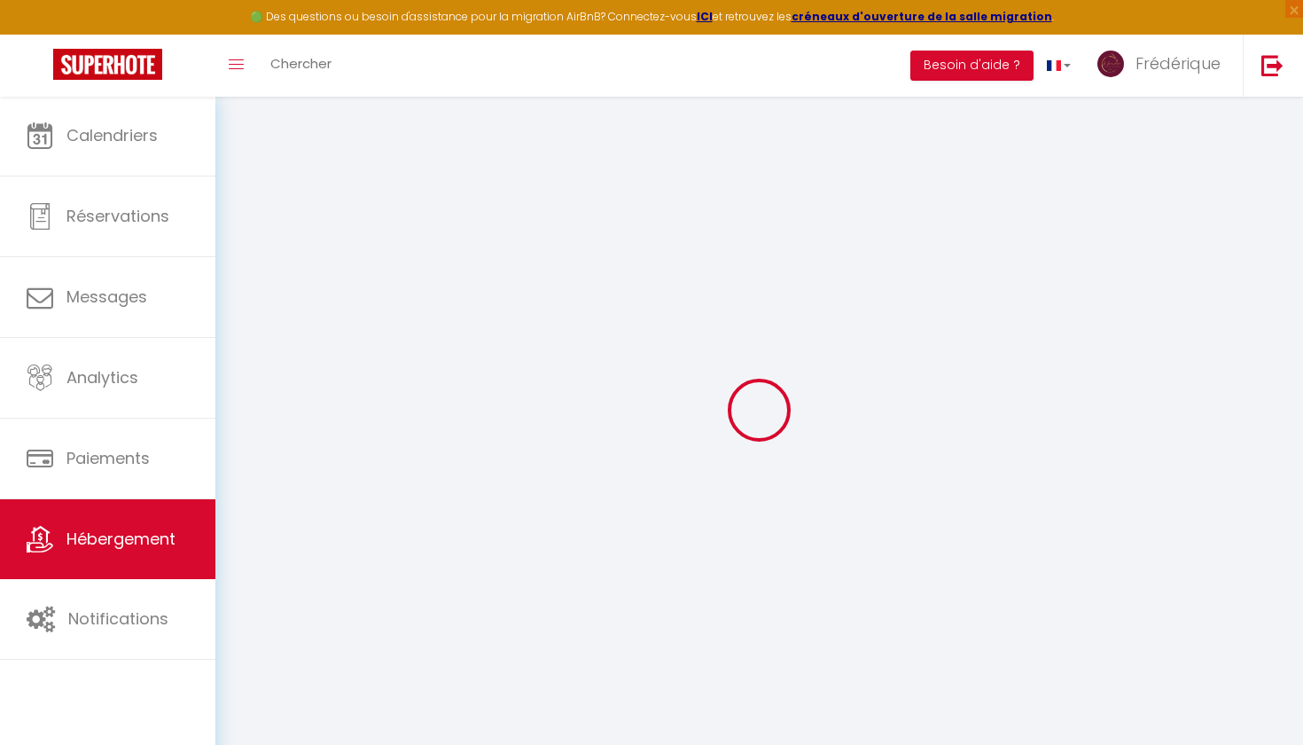
checkbox input "false"
select select
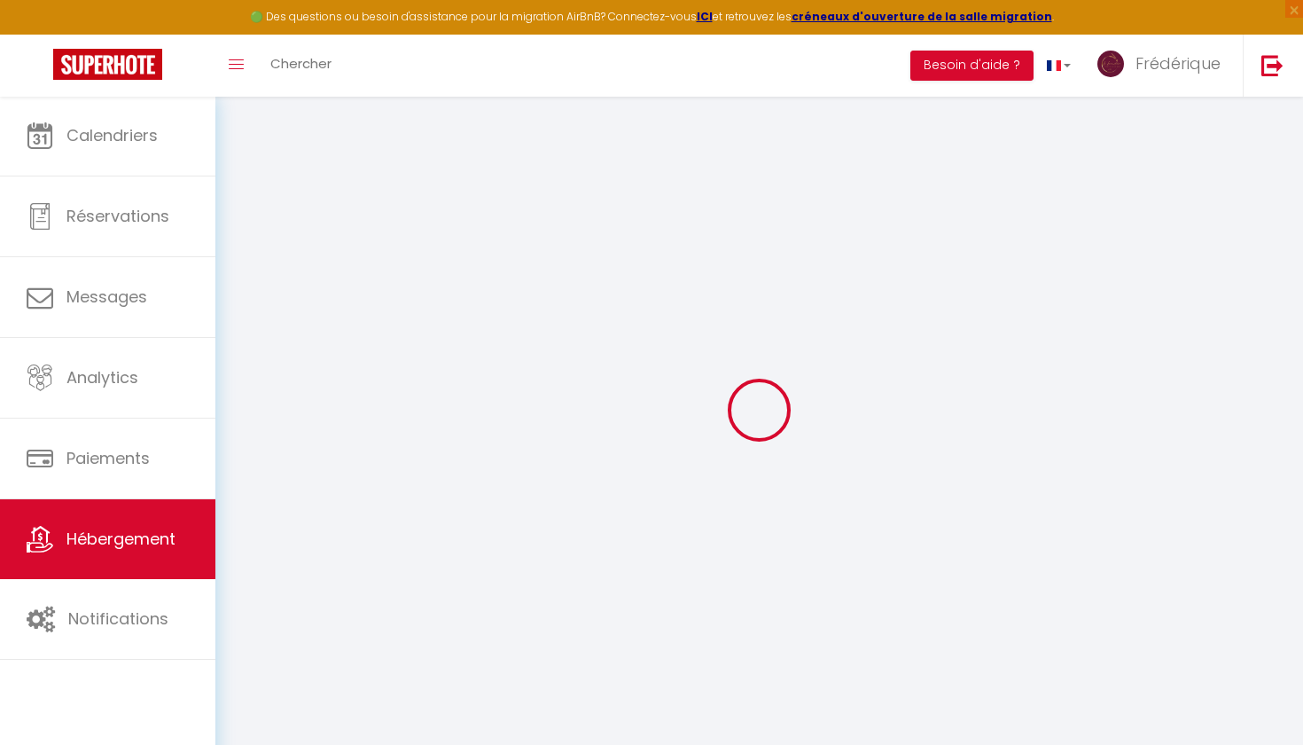
select select
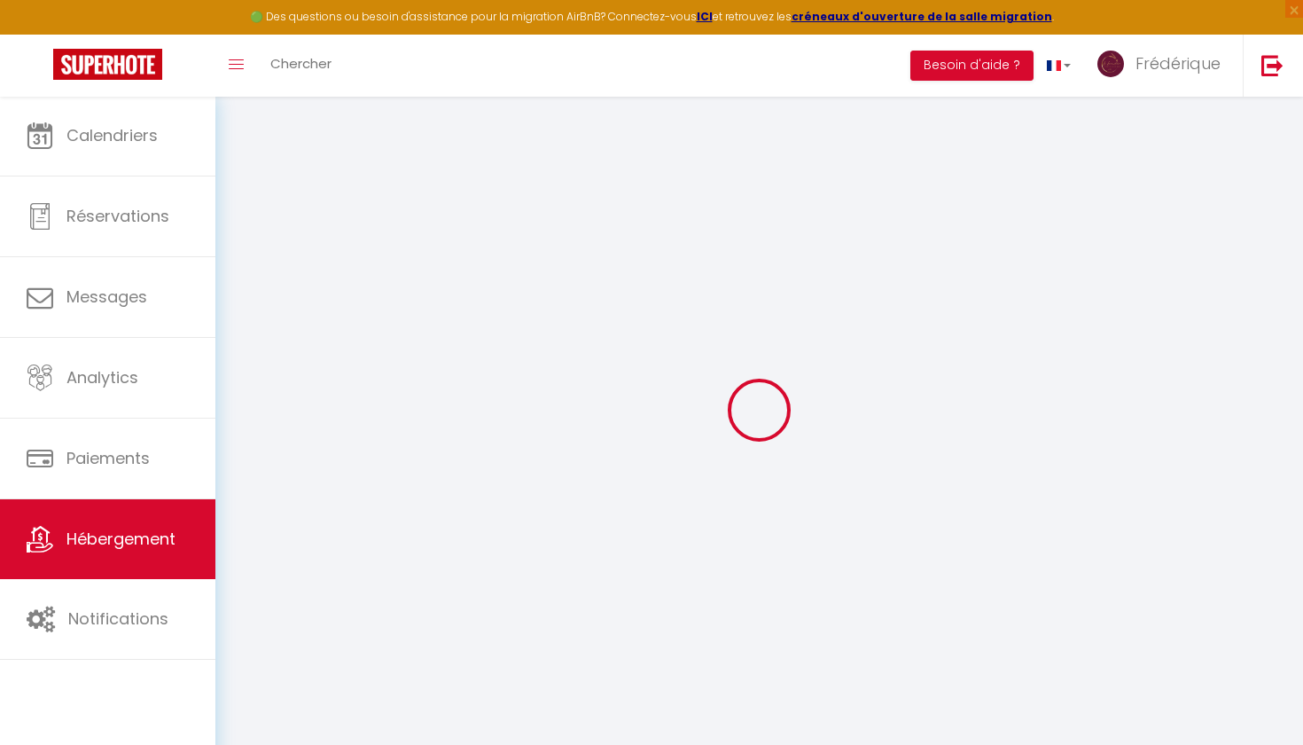
checkbox input "false"
select select
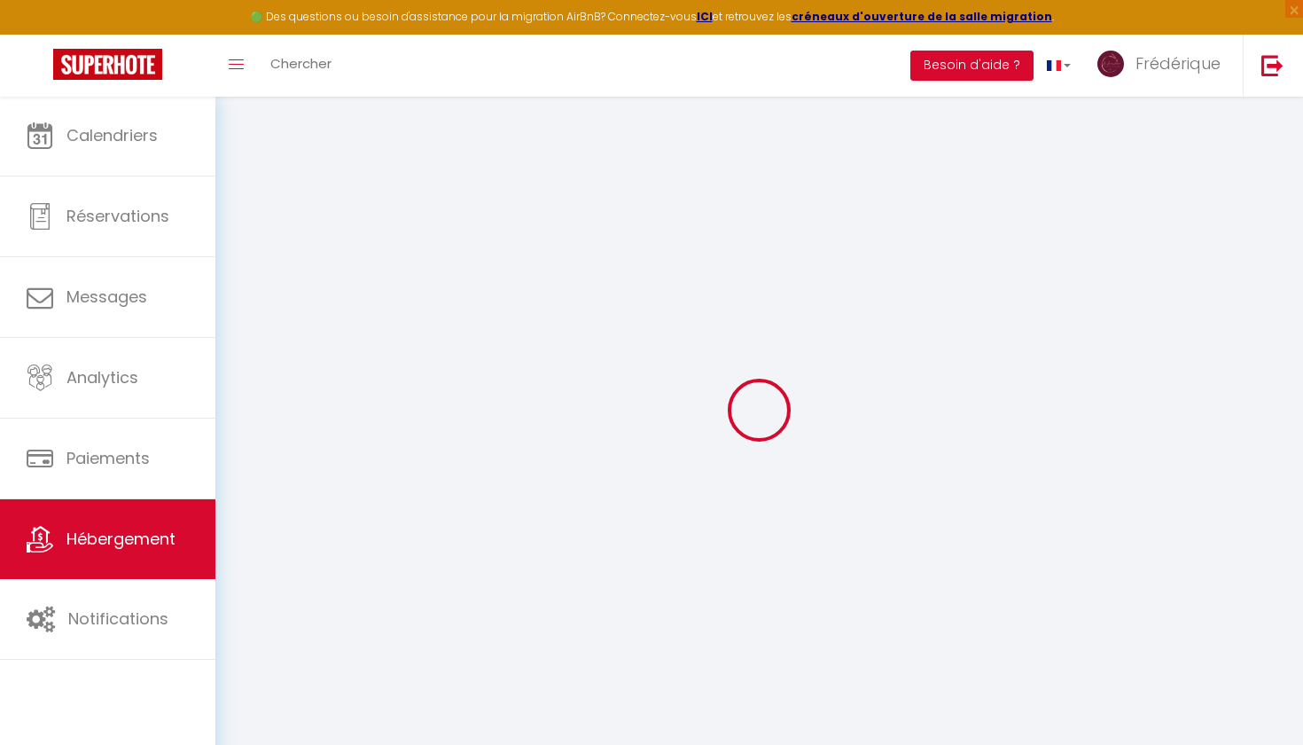
select select
type input "Le Jasmin 2"
type input "[PERSON_NAME]"
type input "Theisse"
type input "[STREET_ADDRESS]"
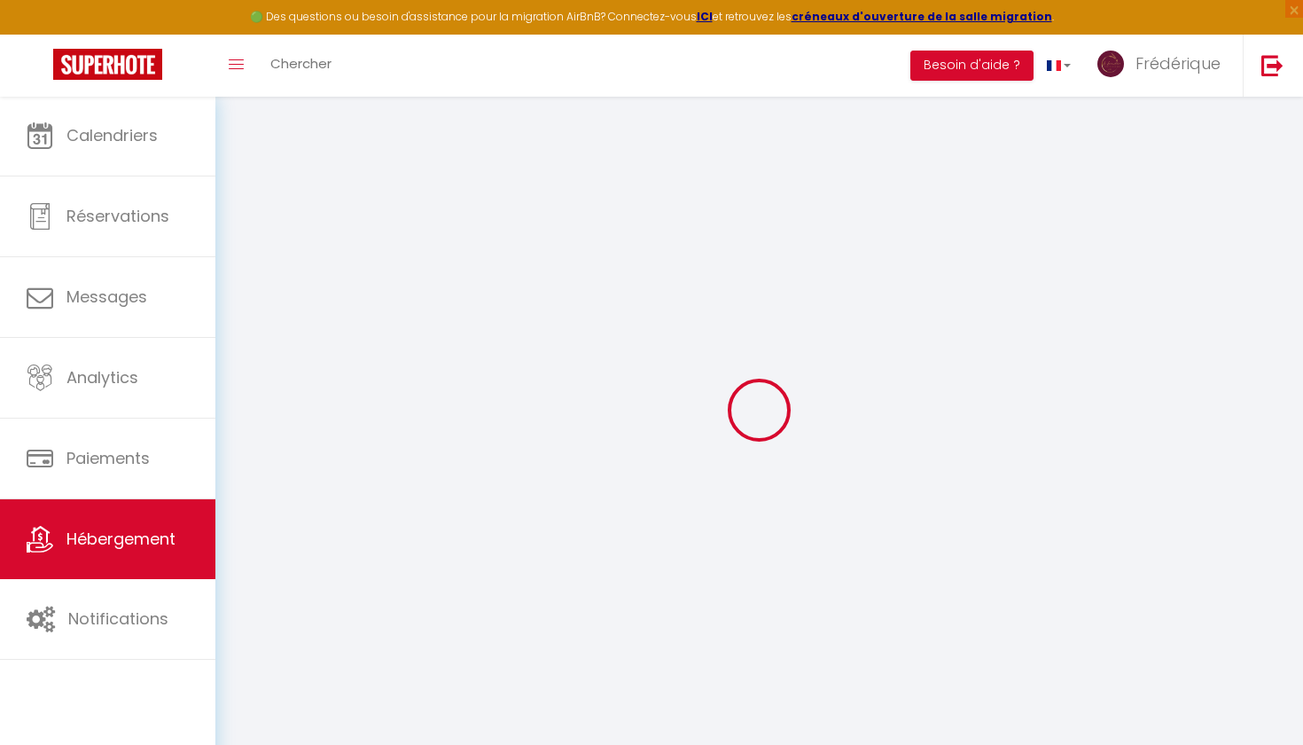
type input "13270"
type input "Fos-[GEOGRAPHIC_DATA]"
select select "4"
type input "62"
type input "37"
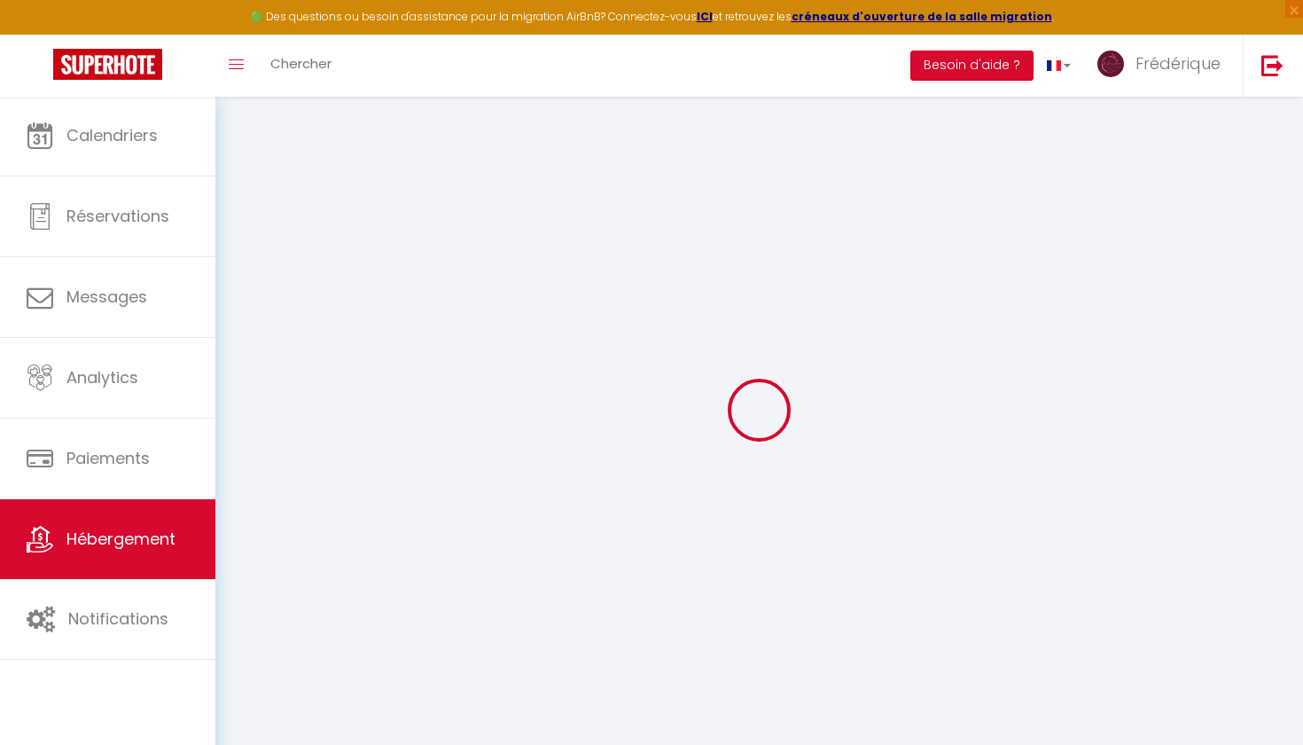
type input "2.88"
type input "3.60"
type input "300"
select select
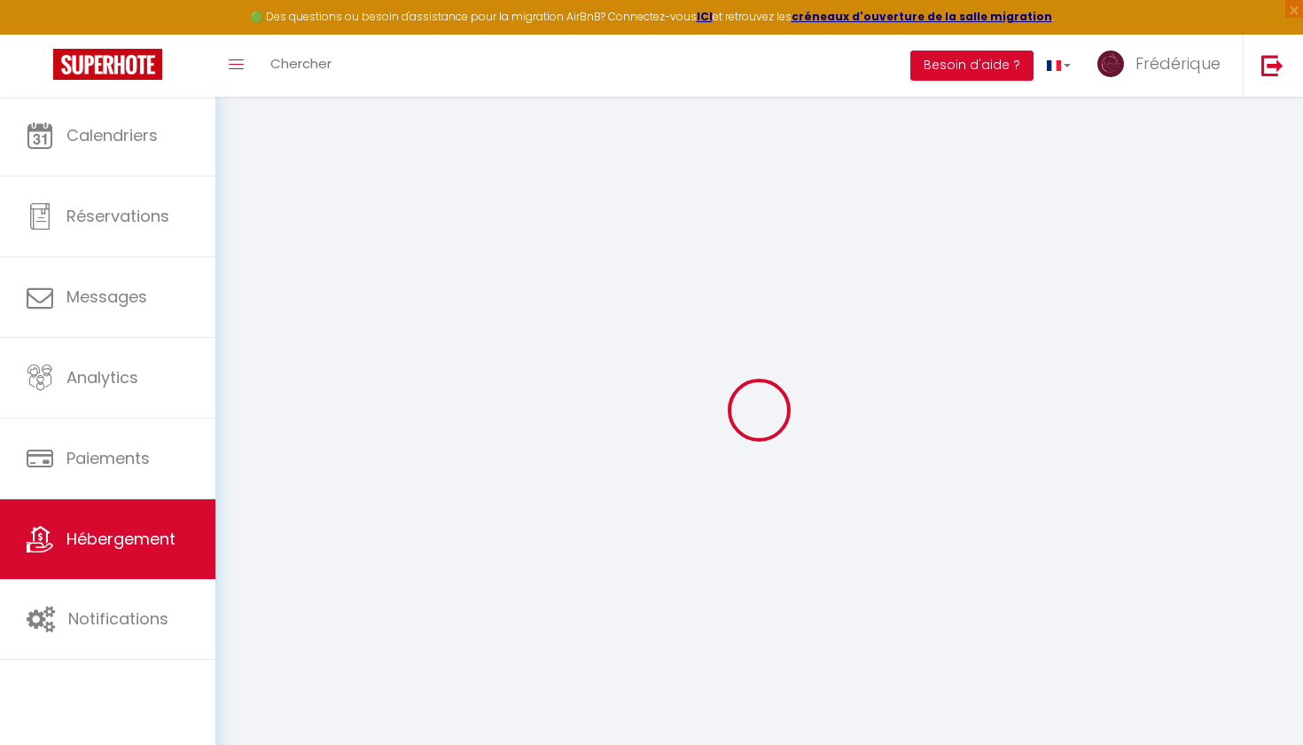
select select
type input "[STREET_ADDRESS]"
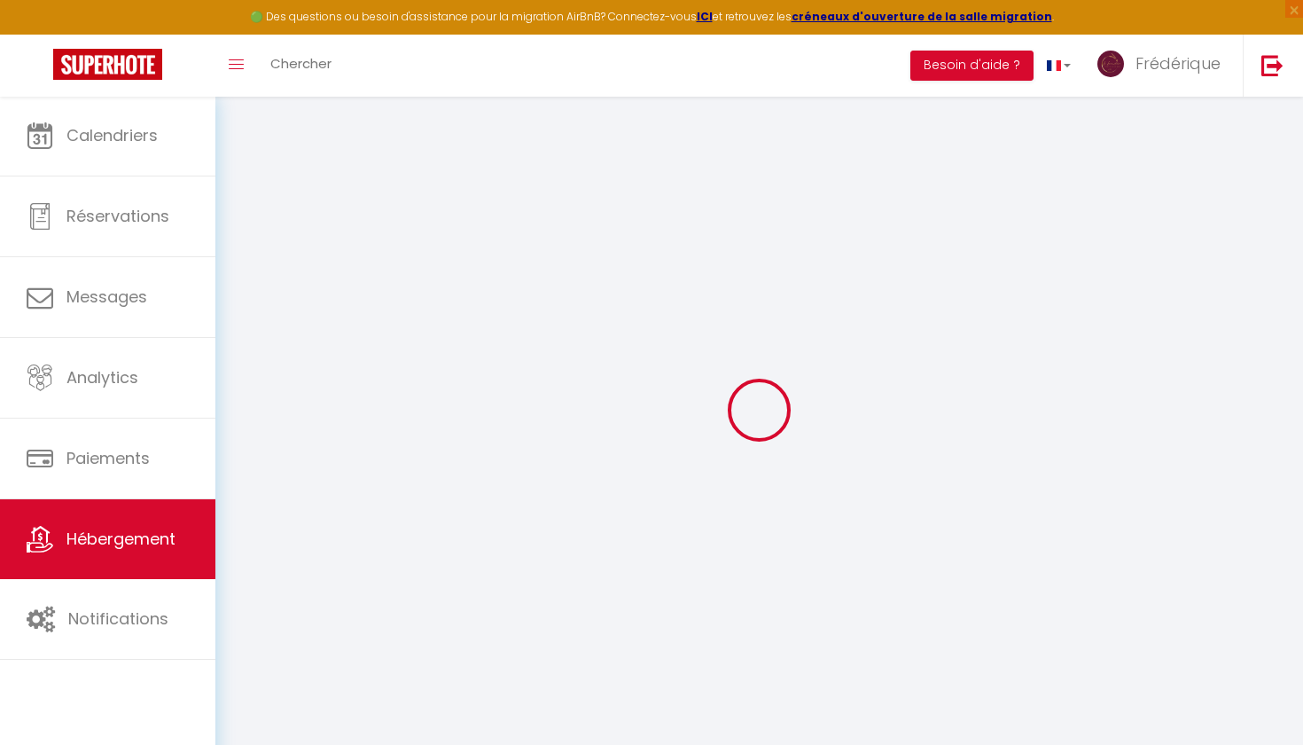
type input "13270"
type input "Fos-[GEOGRAPHIC_DATA]"
type input "[EMAIL_ADDRESS][DOMAIN_NAME]"
select select "9545"
checkbox input "false"
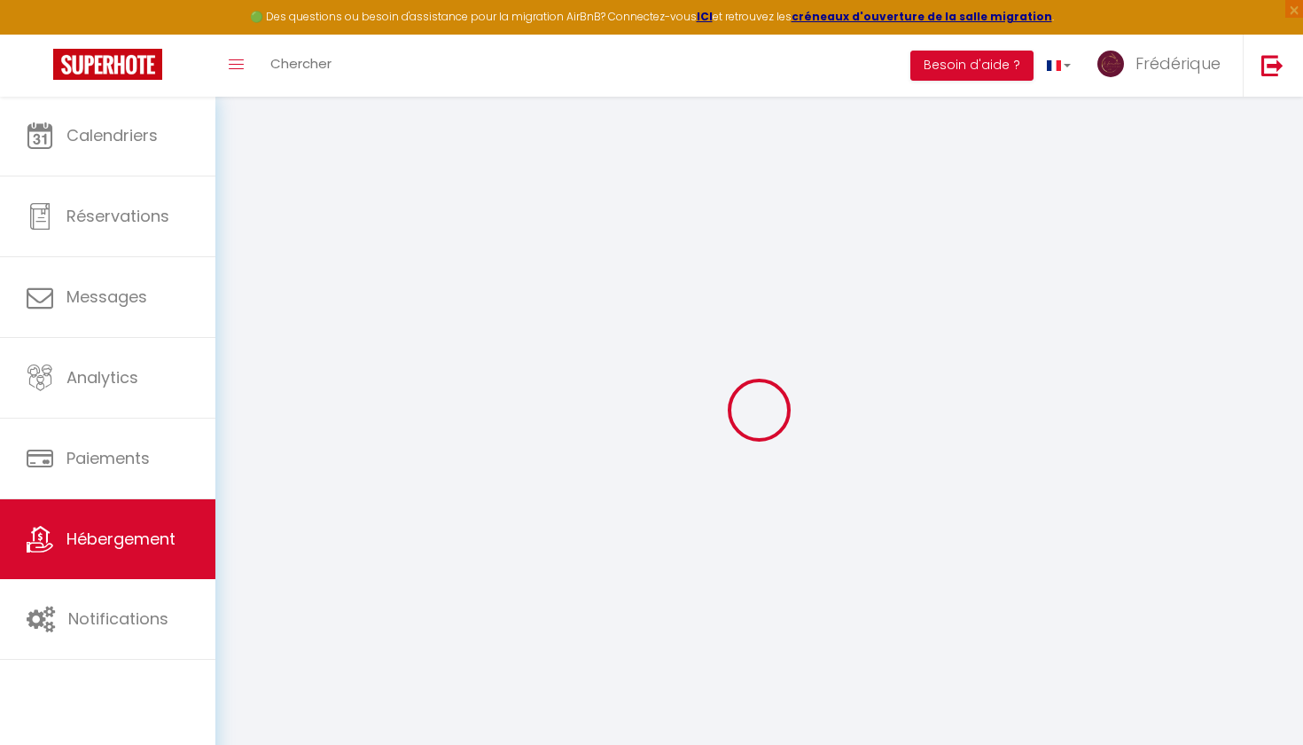
checkbox input "false"
checkbox input "true"
checkbox input "false"
radio input "true"
type input "0"
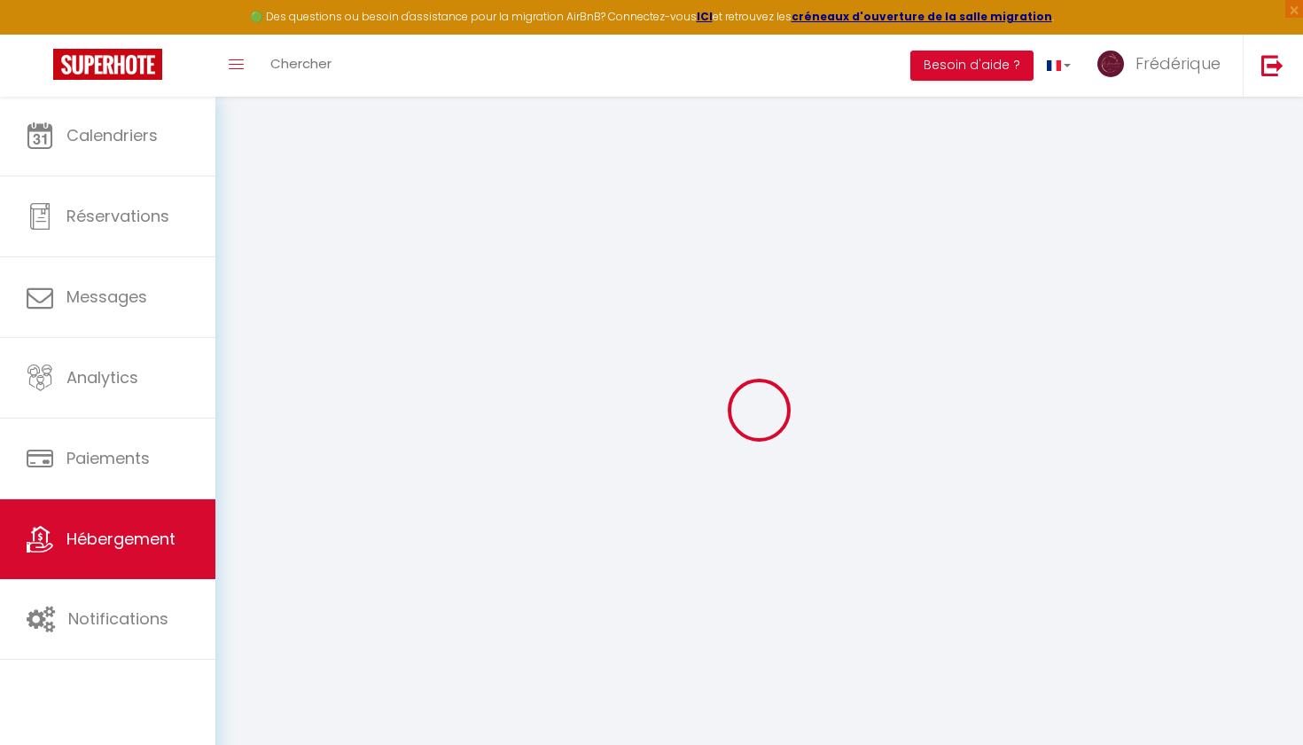
type input "0"
select select
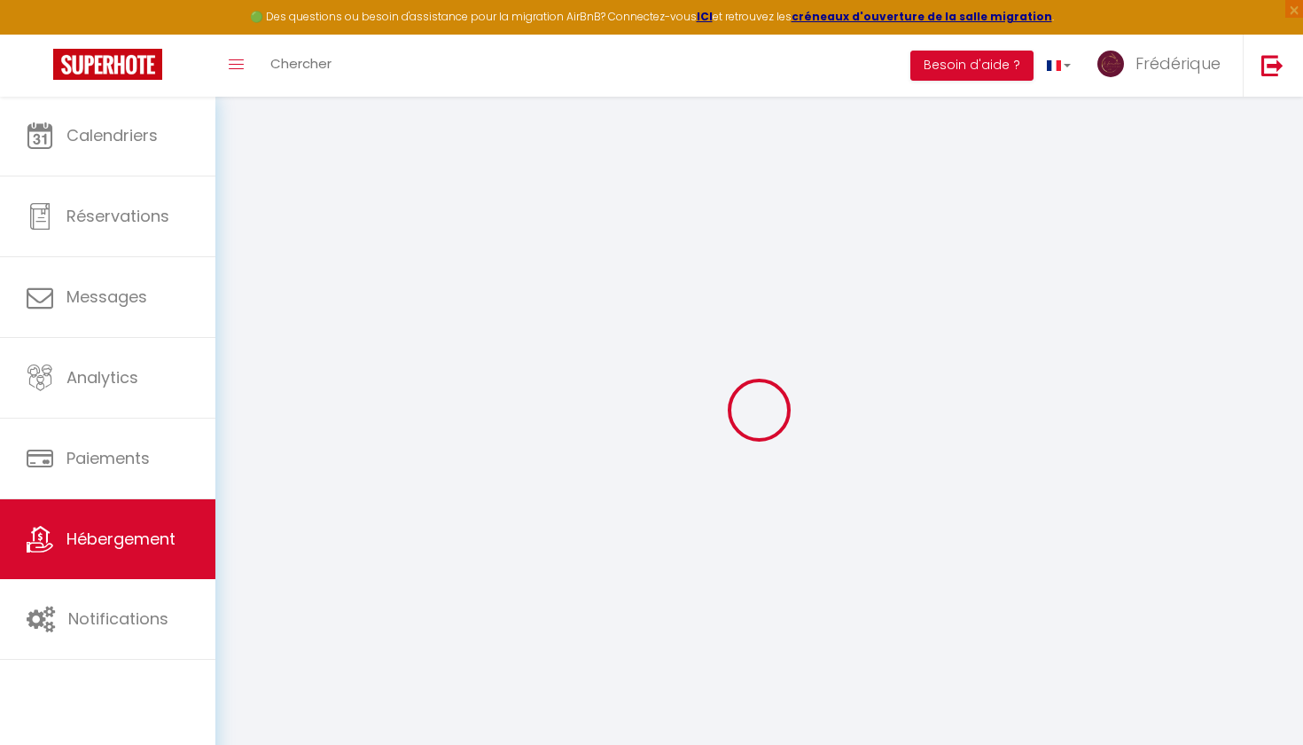
select select
checkbox input "false"
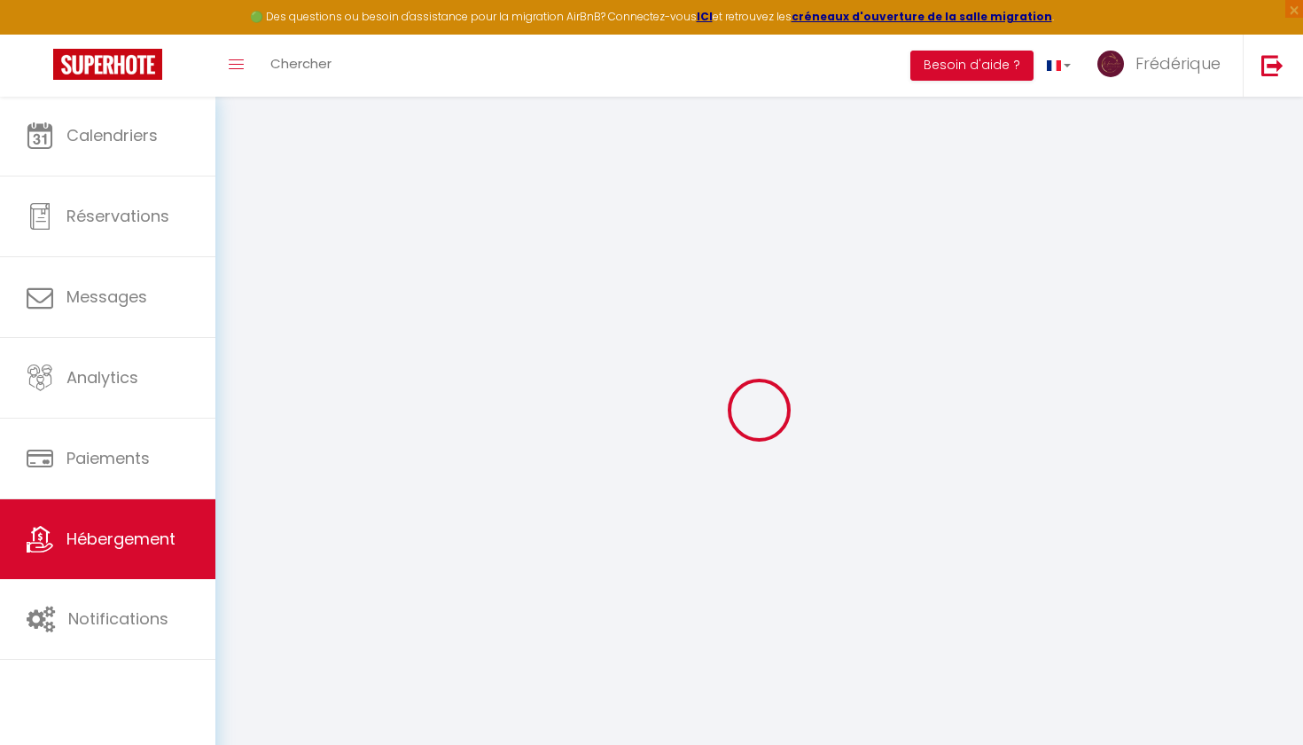
checkbox input "false"
checkbox input "true"
checkbox input "false"
select select "41783"
select select
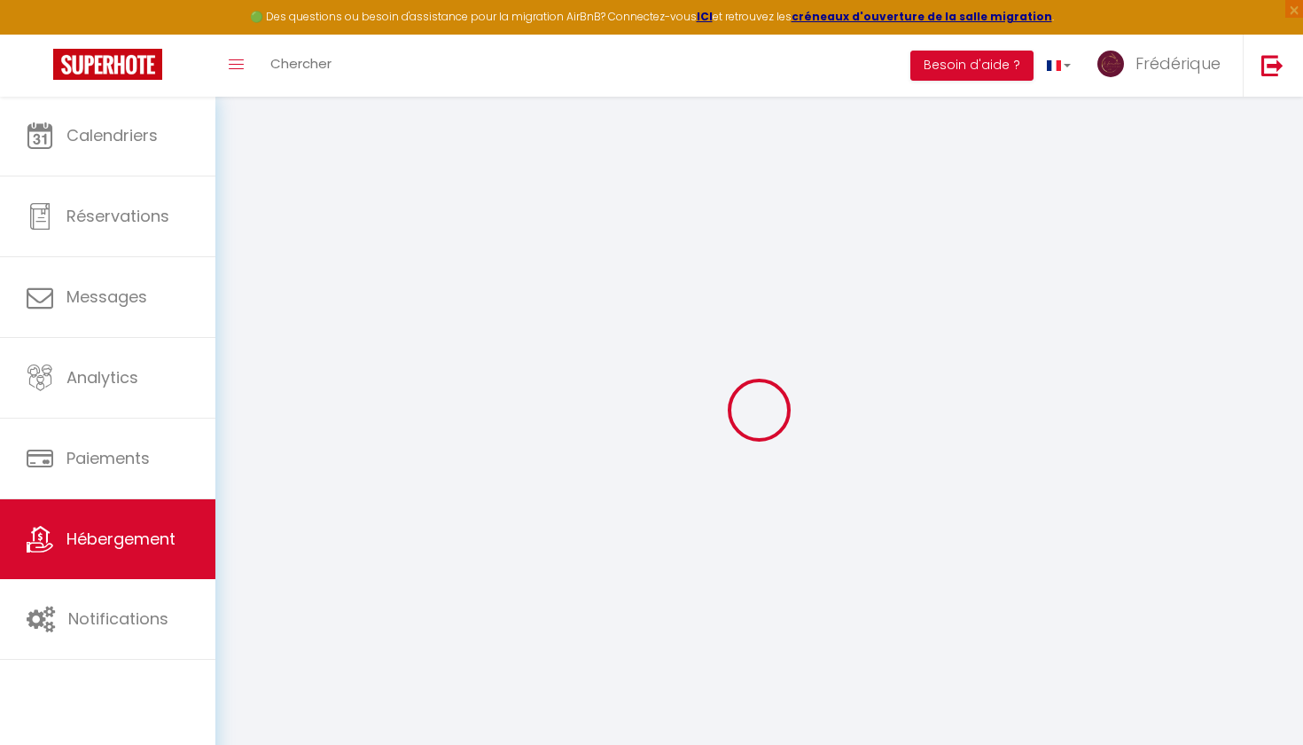
select select
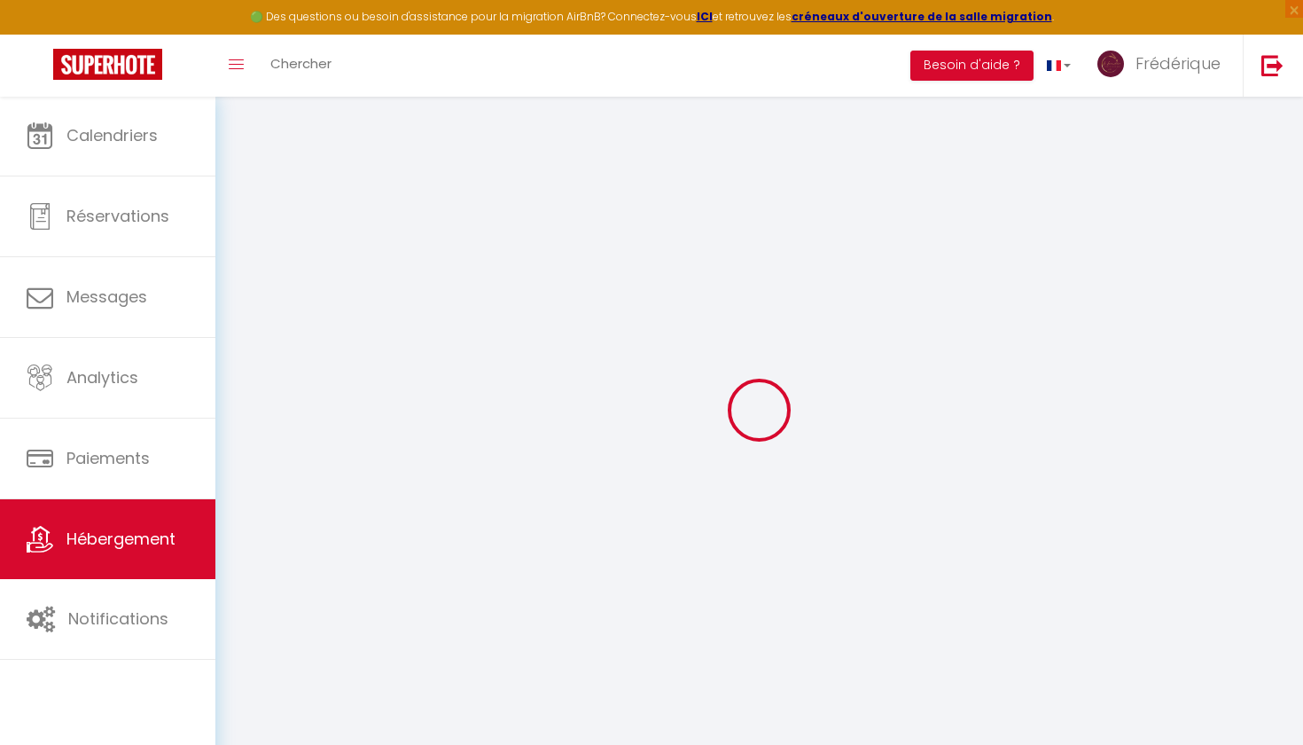
checkbox input "false"
checkbox input "true"
checkbox input "false"
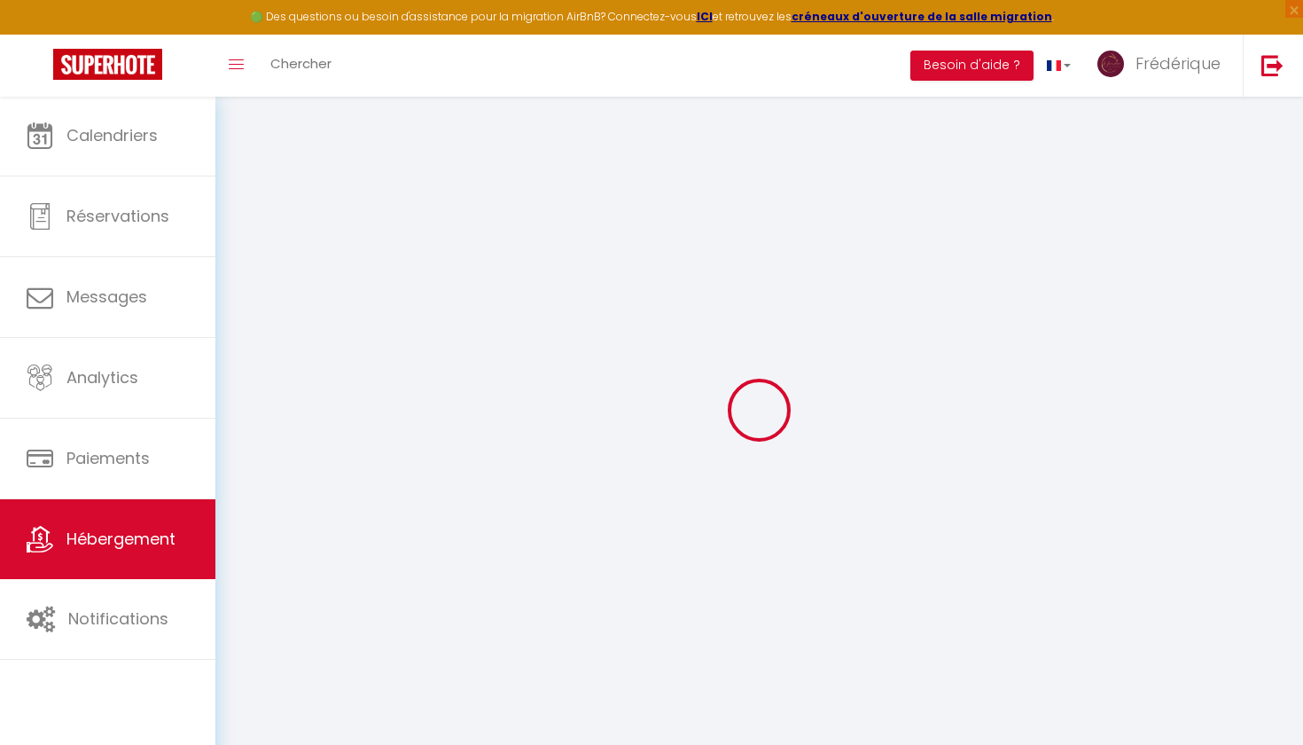
checkbox input "false"
checkbox input "true"
checkbox input "false"
select select "16:00"
select select "22:00"
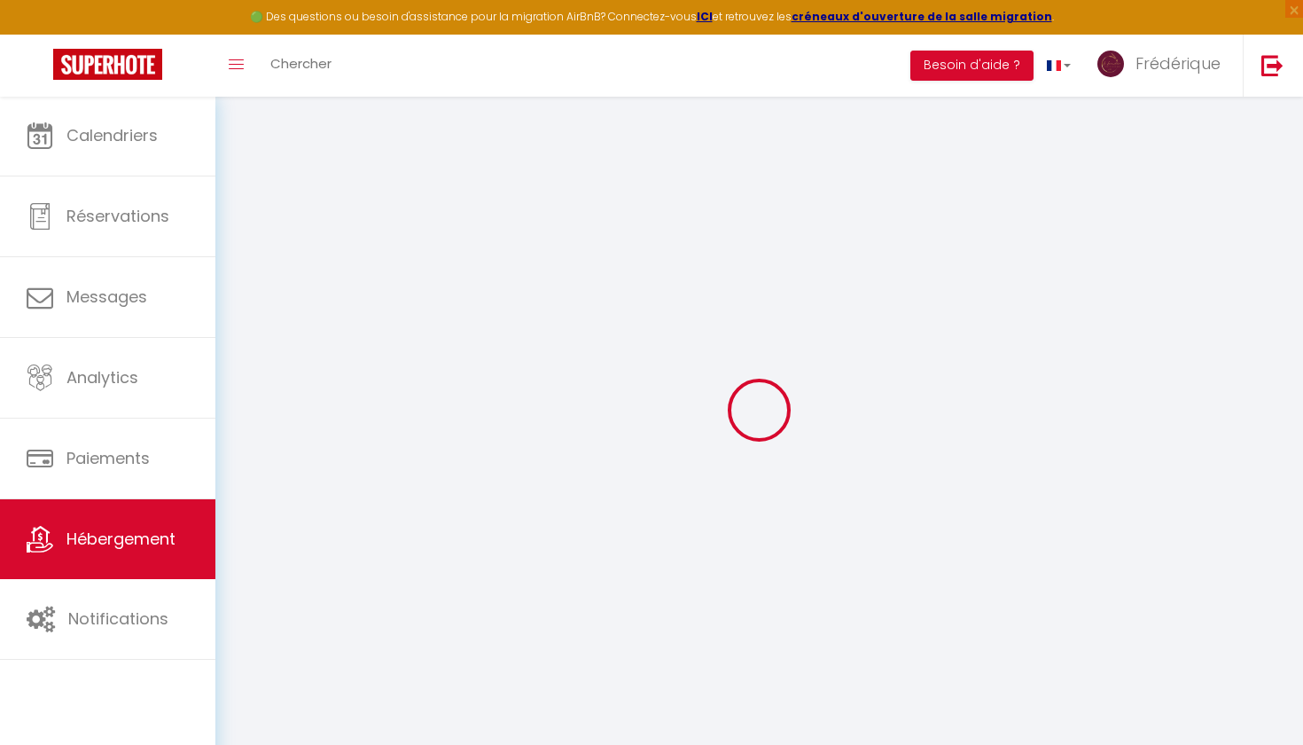
select select "10:00"
select select "30"
select select "120"
select select "20:00"
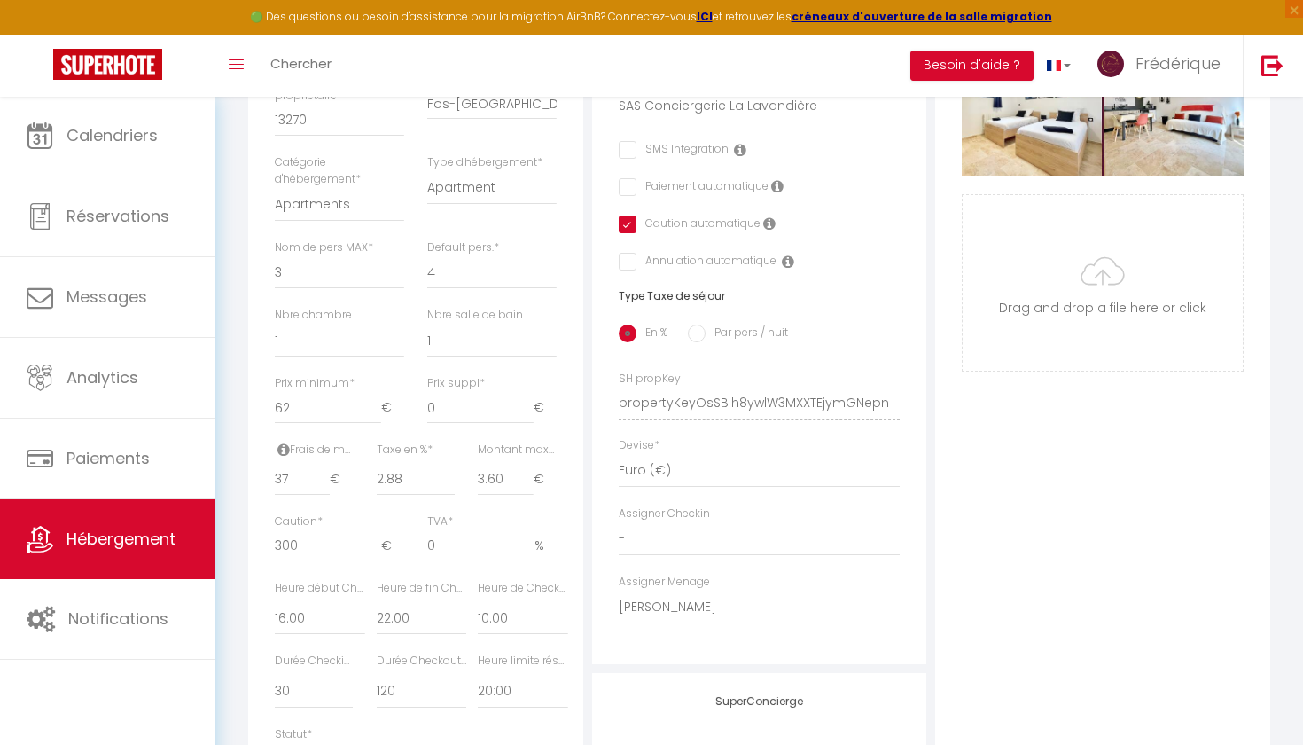
scroll to position [546, 0]
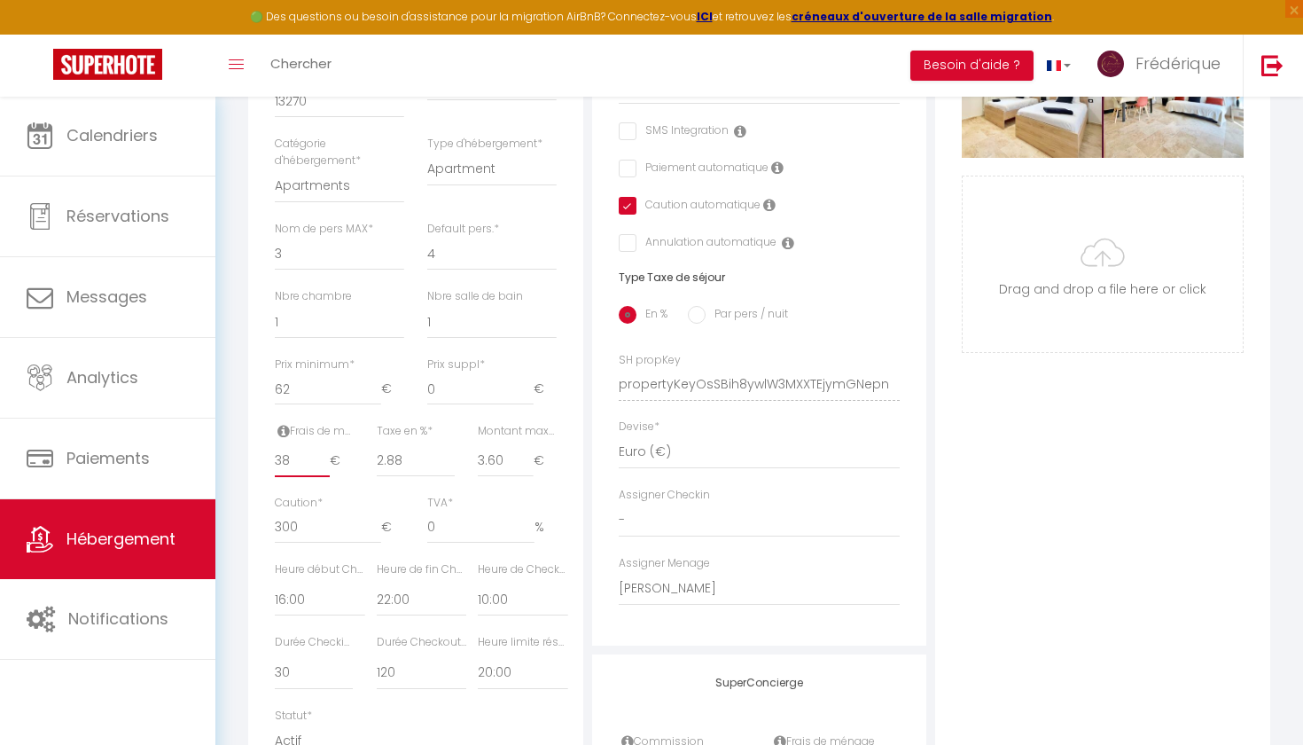
click at [324, 449] on input "38" at bounding box center [302, 461] width 55 height 32
click at [324, 449] on input "39" at bounding box center [302, 461] width 55 height 32
click at [324, 449] on input "40" at bounding box center [302, 461] width 55 height 32
click at [324, 449] on input "41" at bounding box center [302, 461] width 55 height 32
click at [324, 449] on input "42" at bounding box center [302, 461] width 55 height 32
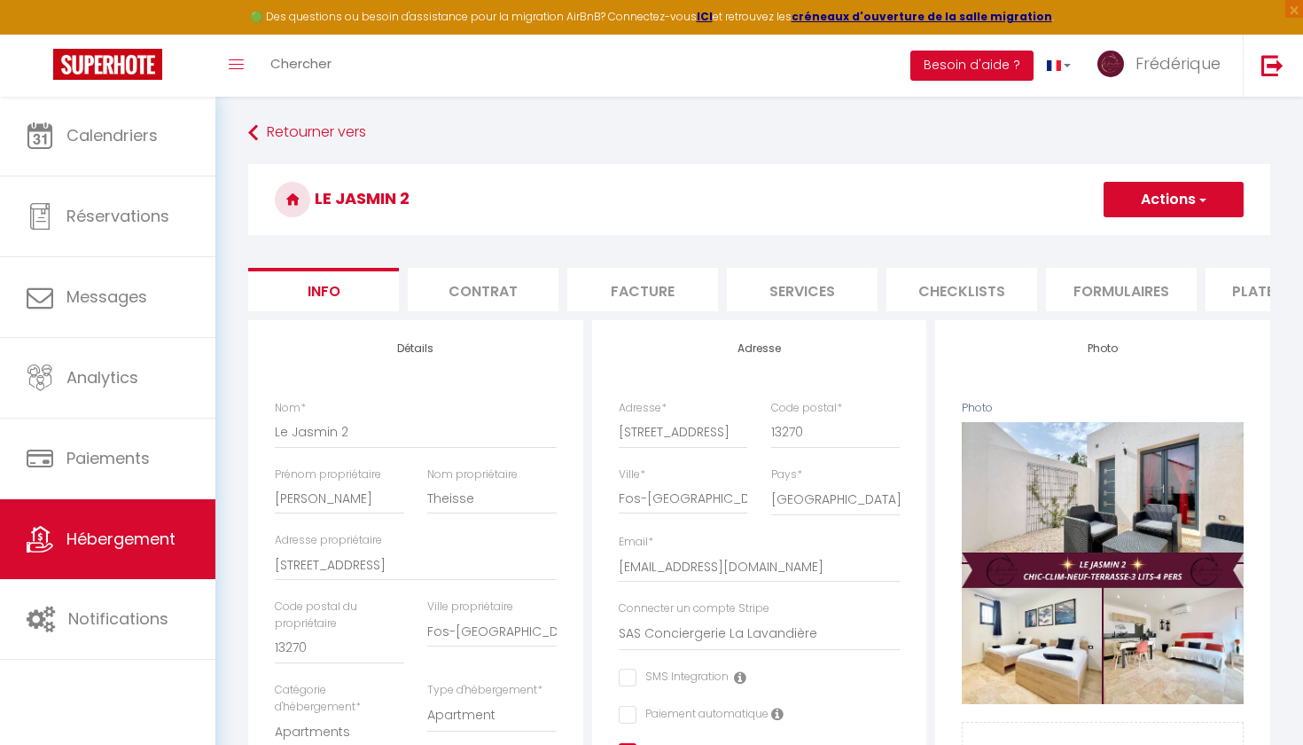
scroll to position [0, 0]
click at [1122, 214] on button "Actions" at bounding box center [1173, 199] width 140 height 35
click at [1114, 238] on input "Enregistrer" at bounding box center [1104, 239] width 66 height 18
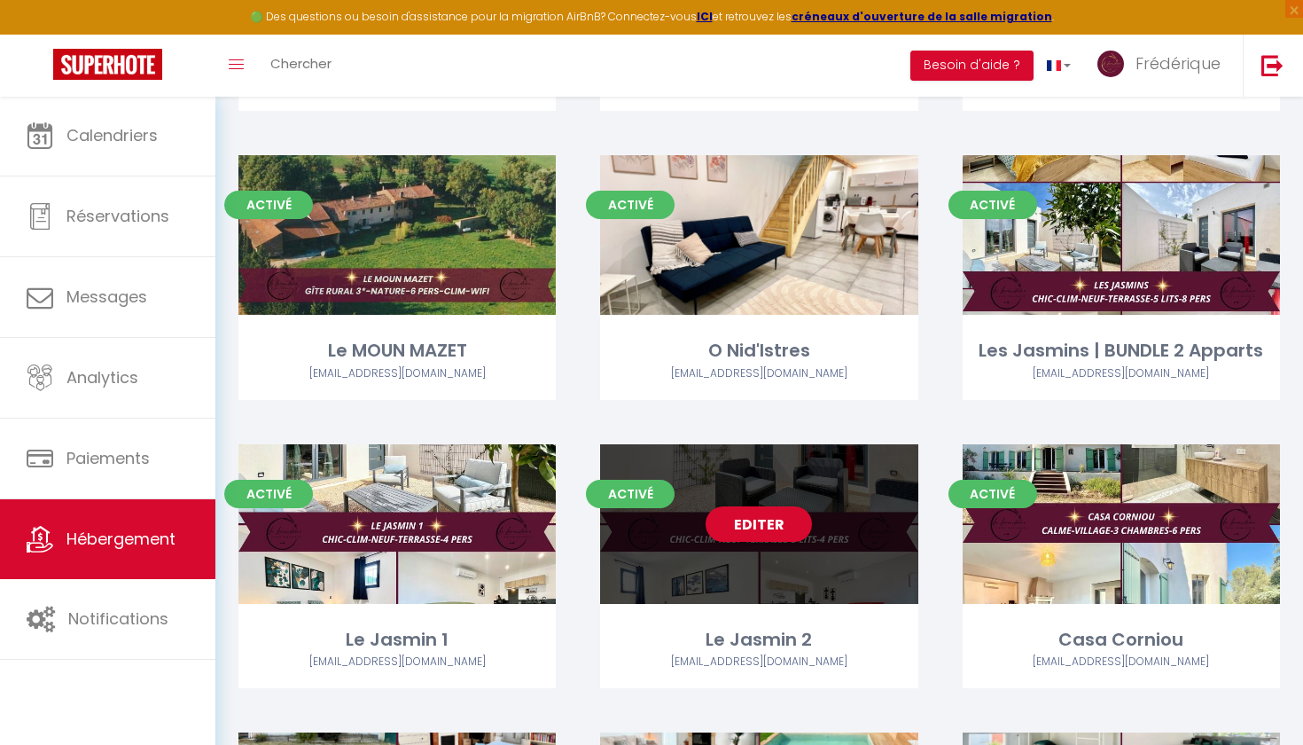
scroll to position [1719, 0]
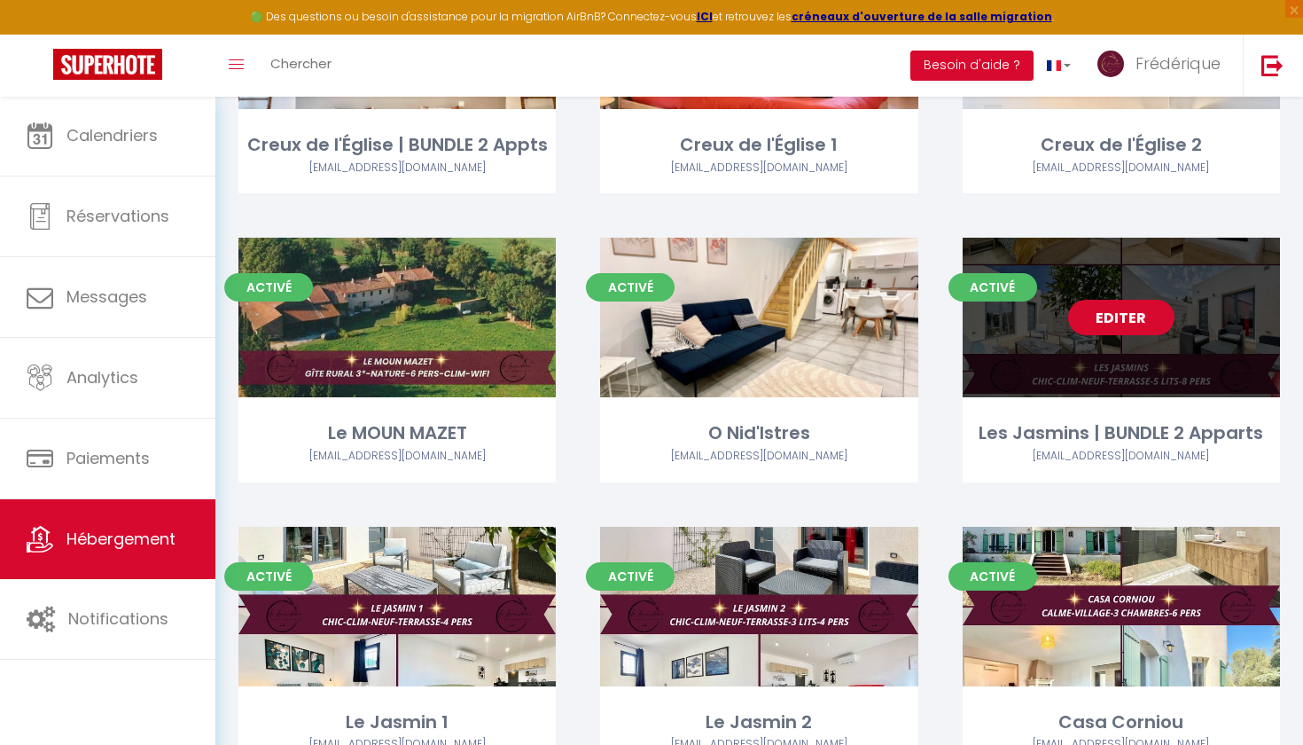
click at [1108, 308] on link "Editer" at bounding box center [1121, 317] width 106 height 35
click at [1108, 307] on link "Editer" at bounding box center [1121, 317] width 106 height 35
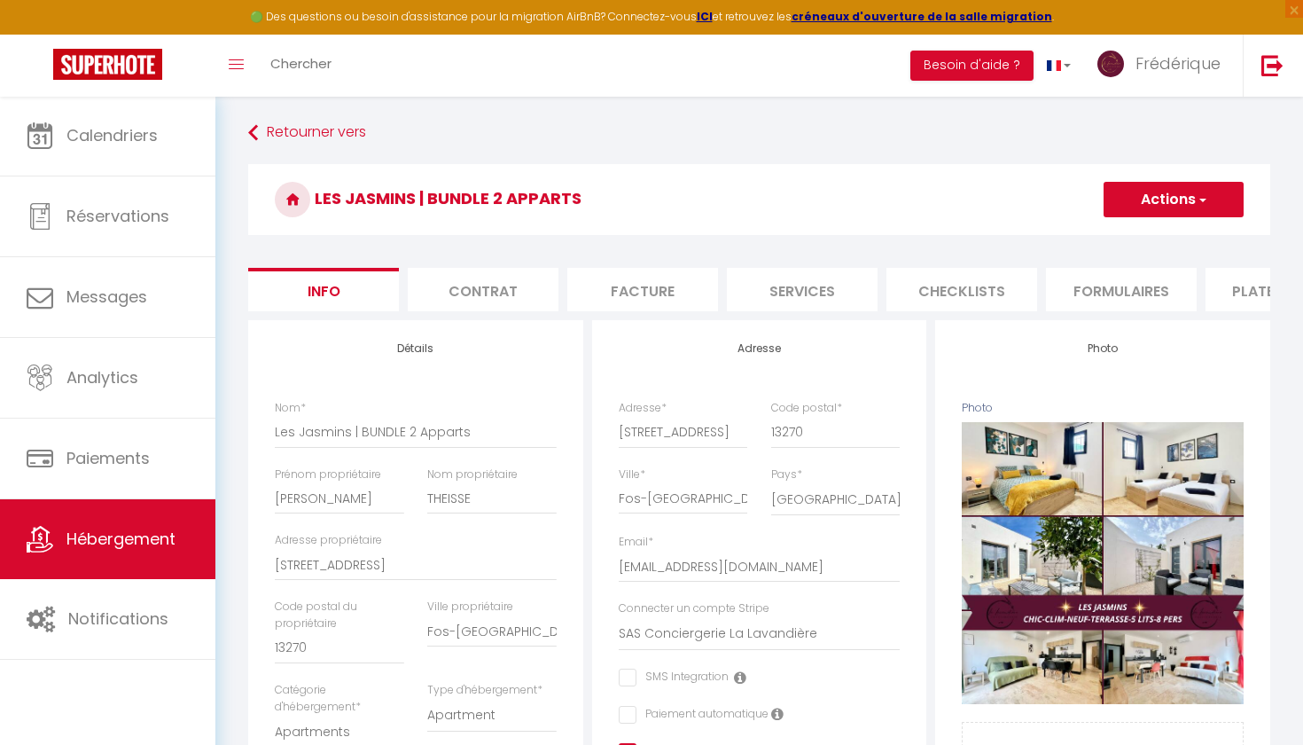
click at [1118, 296] on li "Formulaires" at bounding box center [1121, 289] width 151 height 43
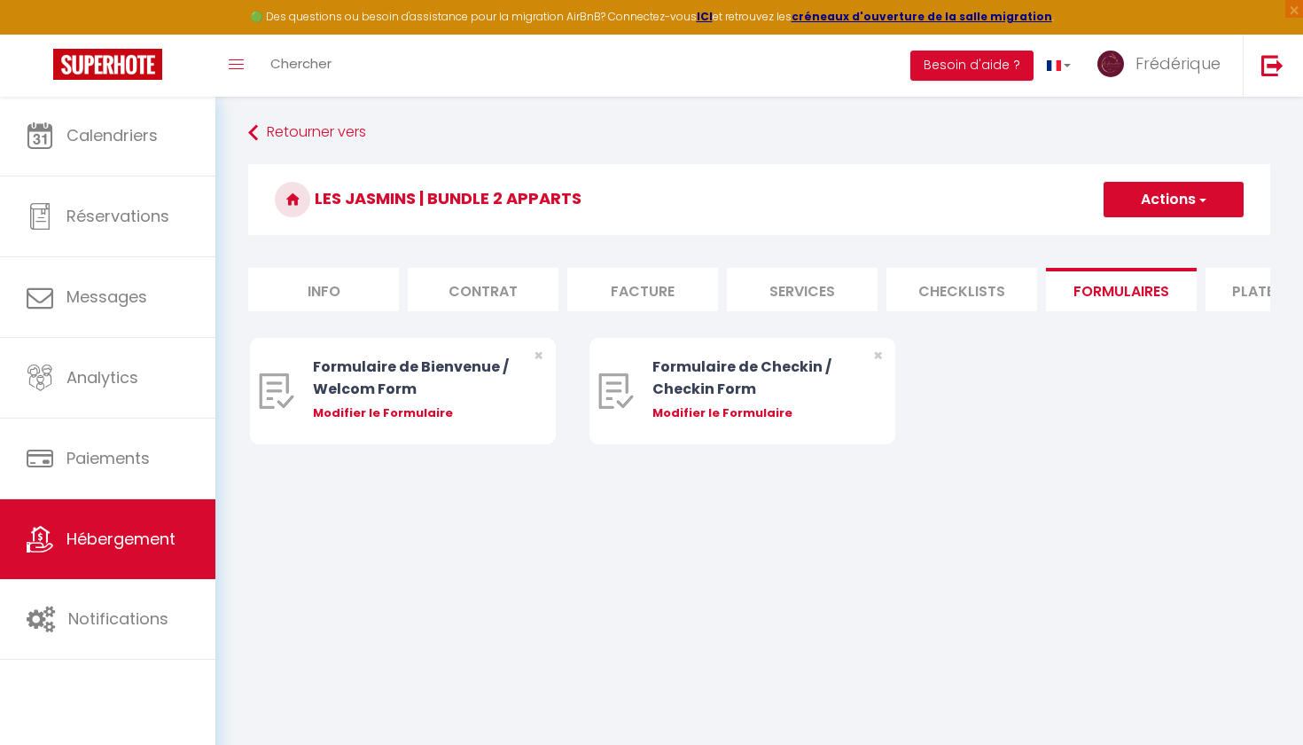
click at [368, 292] on li "Info" at bounding box center [323, 289] width 151 height 43
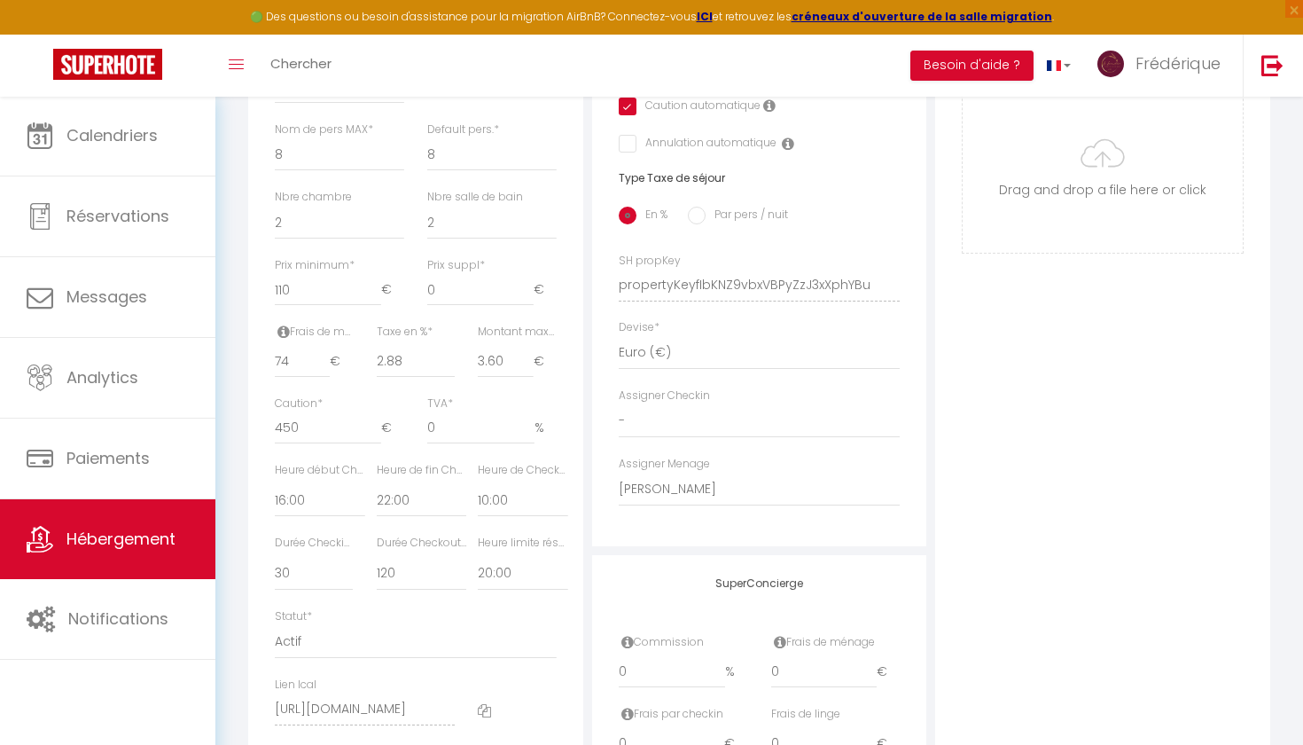
scroll to position [648, 0]
click at [325, 347] on input "75" at bounding box center [302, 359] width 55 height 32
click at [325, 347] on input "76" at bounding box center [302, 359] width 55 height 32
click at [325, 347] on input "77" at bounding box center [302, 359] width 55 height 32
click at [325, 347] on input "78" at bounding box center [302, 359] width 55 height 32
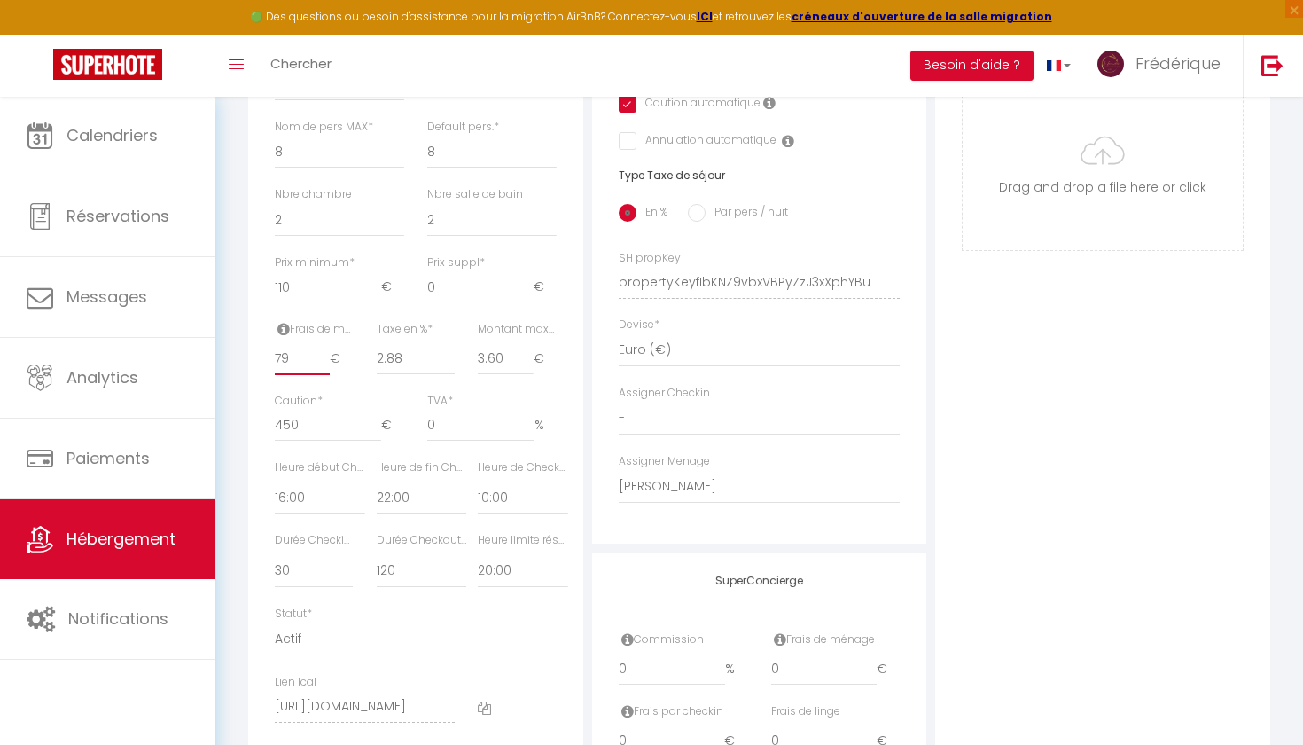
click at [325, 347] on input "79" at bounding box center [302, 359] width 55 height 32
click at [325, 347] on input "80" at bounding box center [302, 359] width 55 height 32
click at [325, 347] on input "81" at bounding box center [302, 359] width 55 height 32
click at [325, 347] on input "82" at bounding box center [302, 359] width 55 height 32
click at [325, 347] on input "83" at bounding box center [302, 359] width 55 height 32
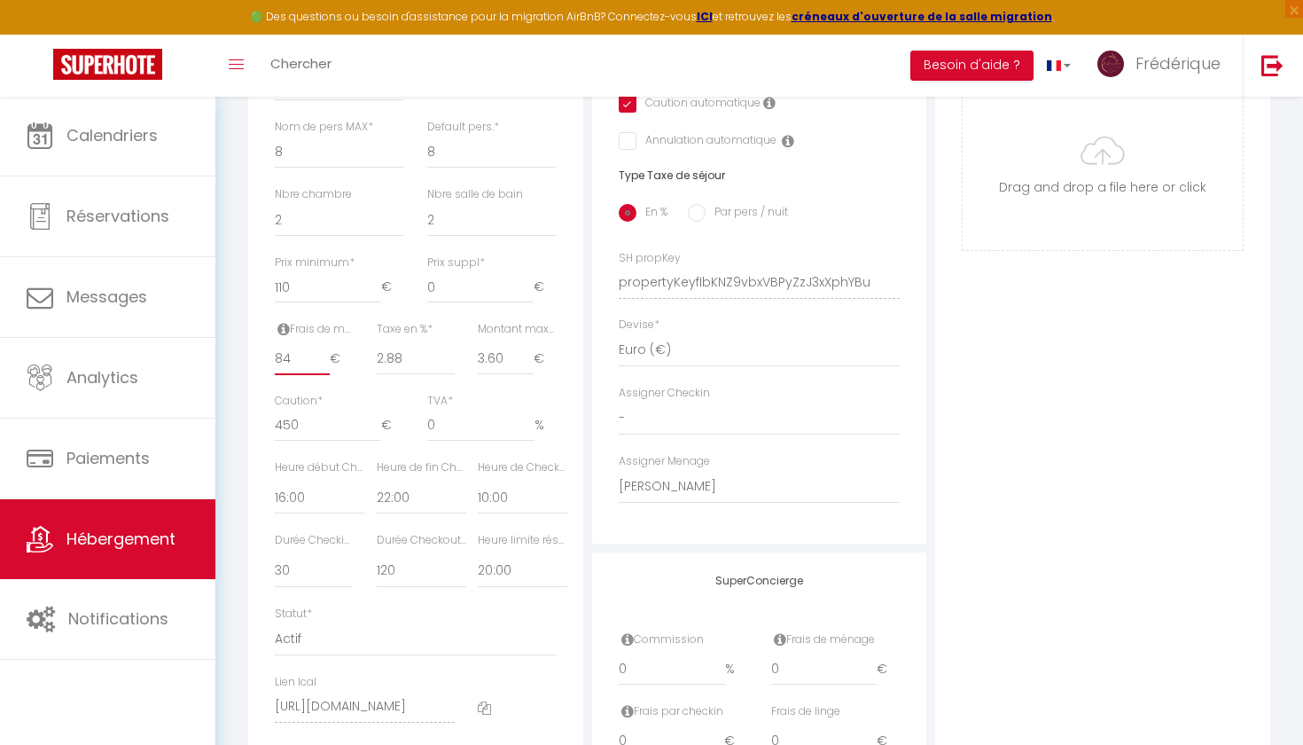
click at [325, 347] on input "84" at bounding box center [302, 359] width 55 height 32
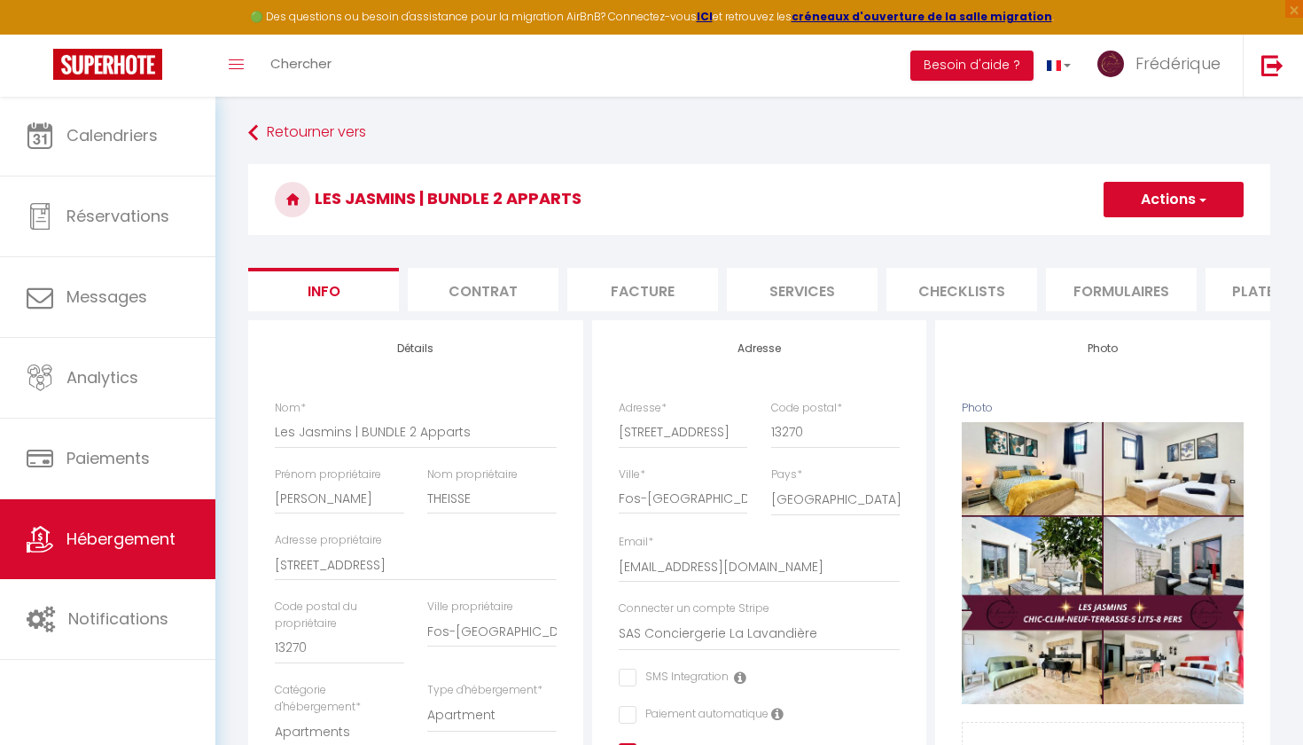
scroll to position [0, 0]
click at [1152, 192] on button "Actions" at bounding box center [1173, 199] width 140 height 35
click at [1110, 234] on input "Enregistrer" at bounding box center [1104, 239] width 66 height 18
